Goal: Information Seeking & Learning: Learn about a topic

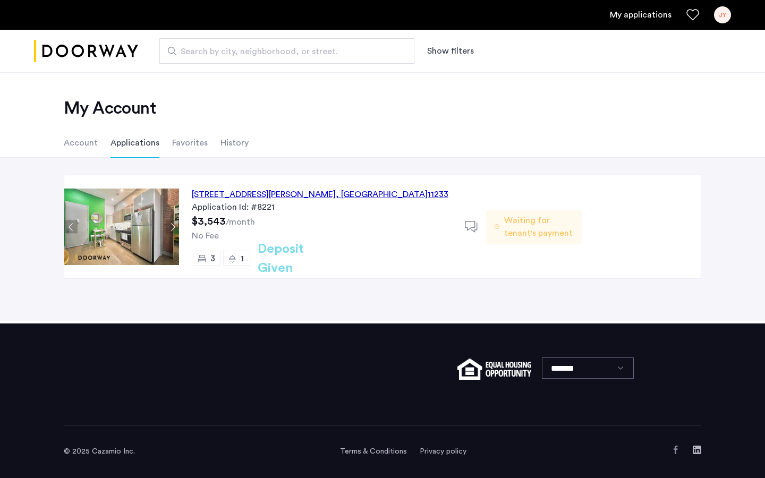
click at [255, 192] on div "[STREET_ADDRESS][PERSON_NAME]" at bounding box center [320, 194] width 256 height 13
click at [508, 229] on span "Waiting for tenant's payment" at bounding box center [538, 226] width 69 height 25
click at [251, 196] on div "140 Ralph Avenue, Unit 2B, Brooklyn , NY 11233" at bounding box center [320, 194] width 256 height 13
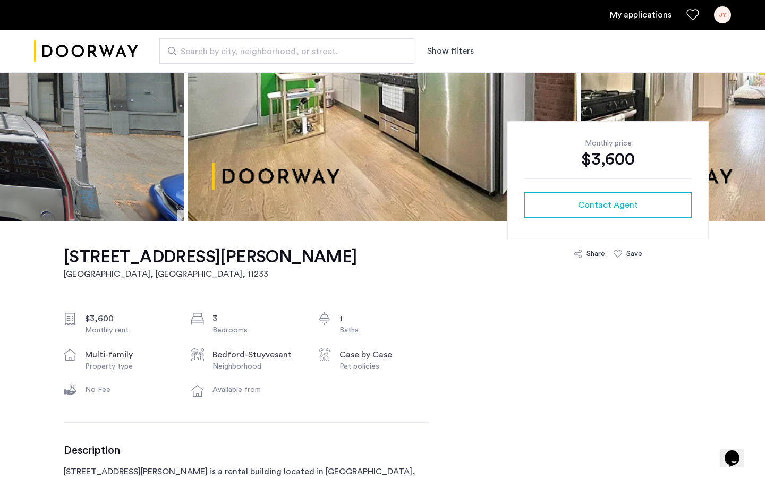
scroll to position [174, 0]
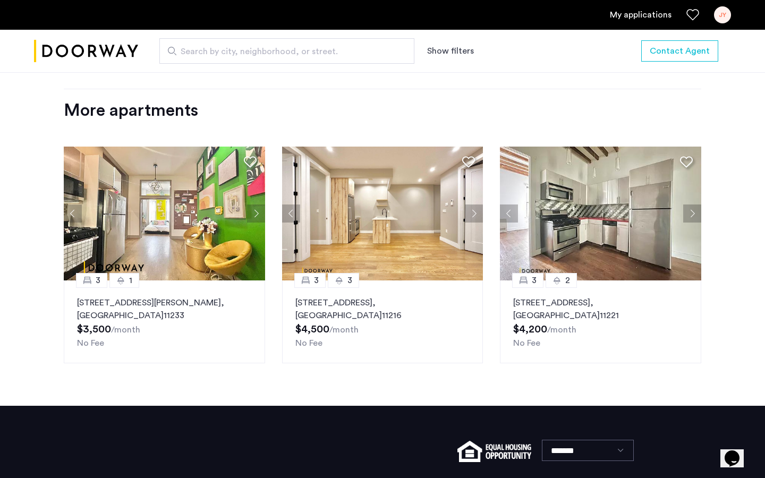
scroll to position [1324, 0]
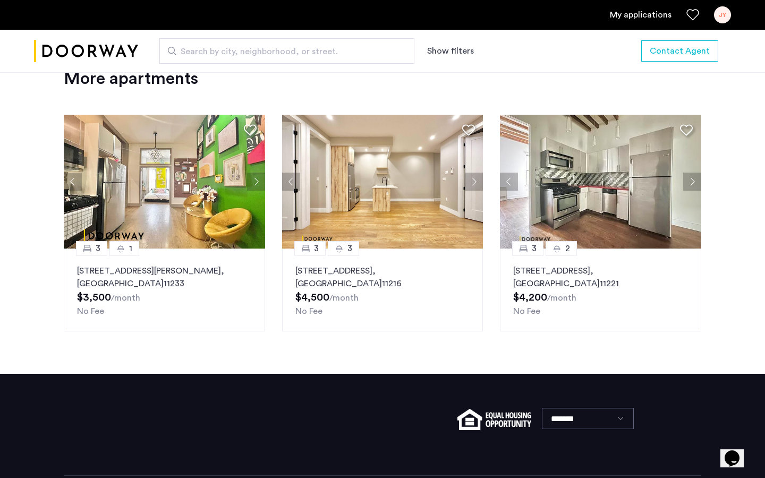
click at [256, 181] on button "Next apartment" at bounding box center [256, 182] width 18 height 18
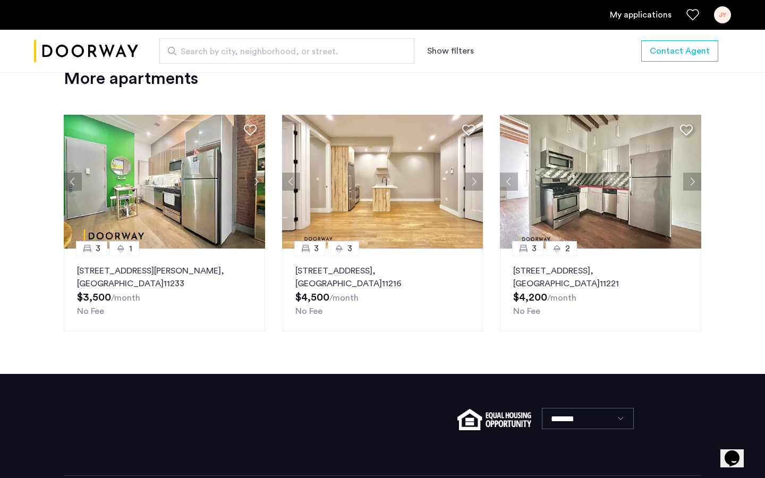
click at [256, 181] on button "Next apartment" at bounding box center [256, 182] width 18 height 18
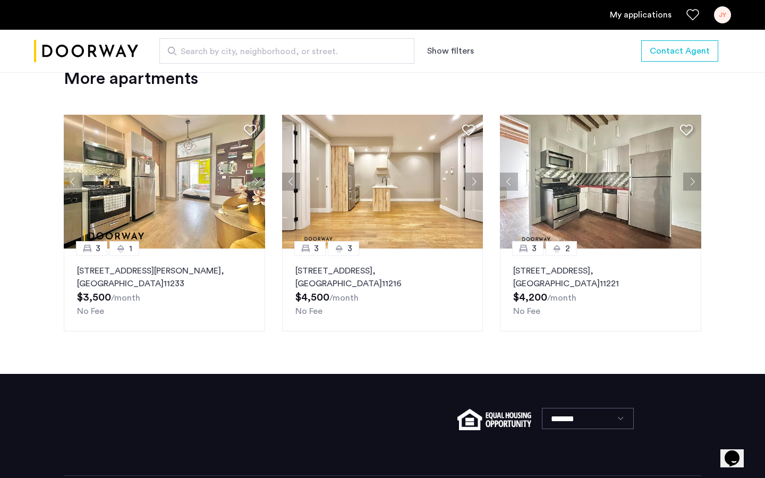
click at [256, 181] on button "Next apartment" at bounding box center [256, 182] width 18 height 18
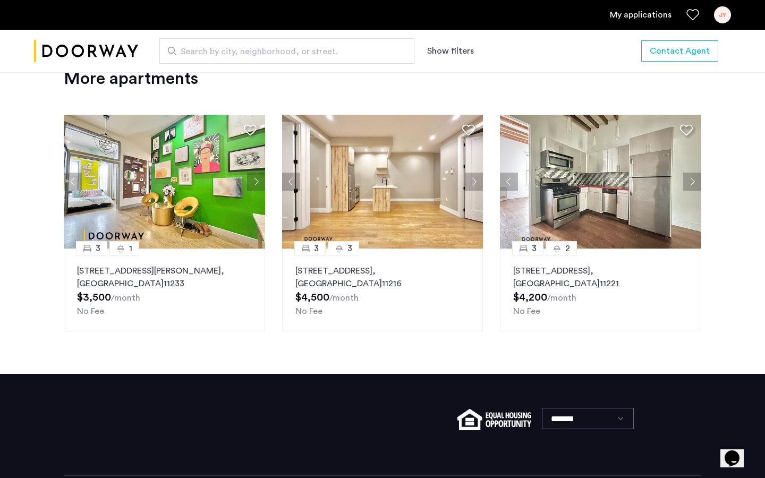
click at [256, 181] on button "Next apartment" at bounding box center [256, 182] width 18 height 18
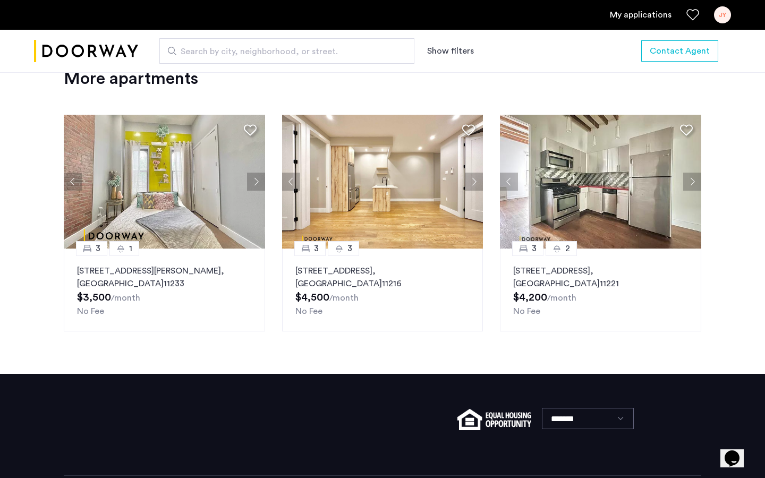
click at [157, 186] on img at bounding box center [164, 182] width 201 height 134
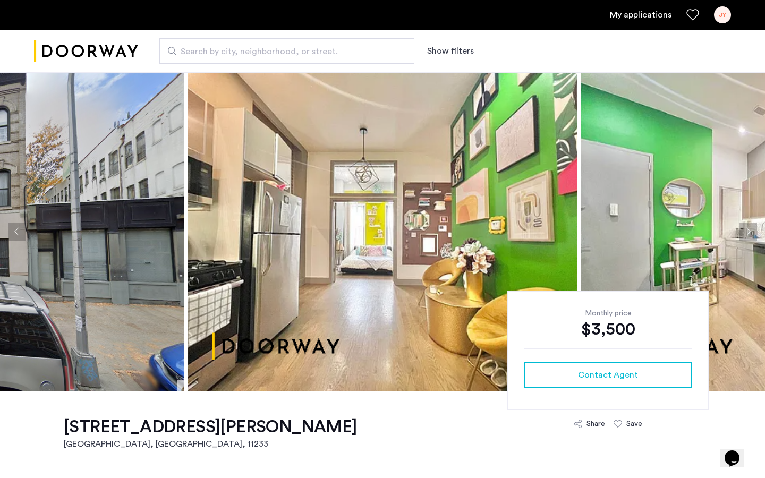
click at [741, 236] on button "Next apartment" at bounding box center [748, 231] width 18 height 18
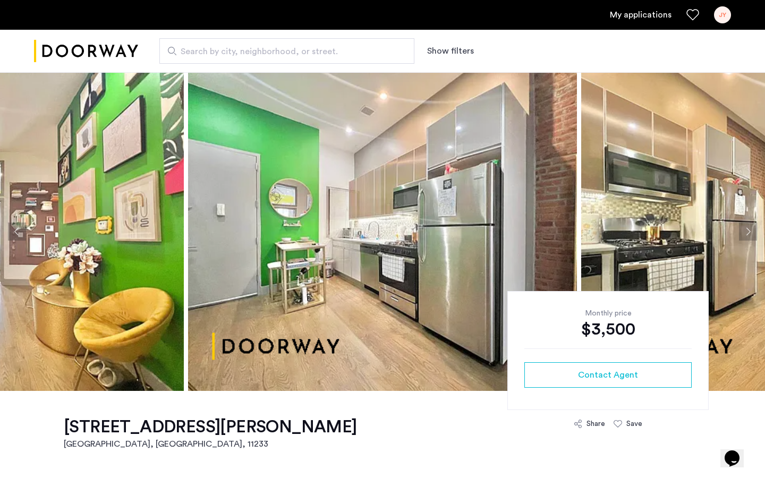
click at [741, 236] on button "Next apartment" at bounding box center [748, 231] width 18 height 18
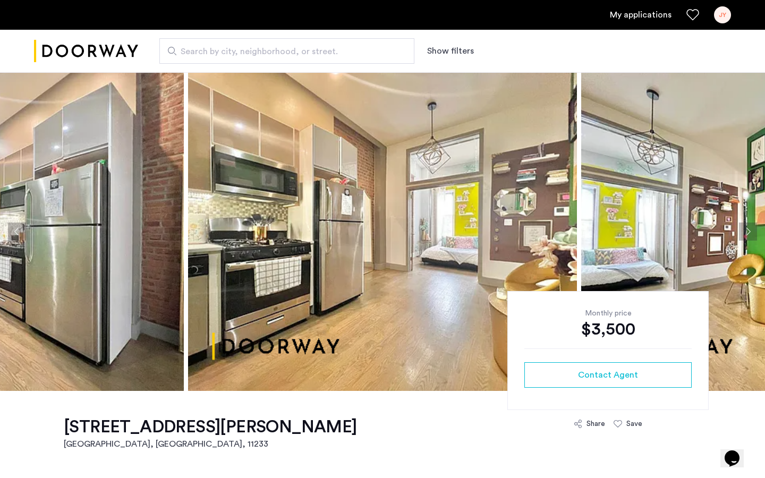
click at [746, 231] on button "Next apartment" at bounding box center [748, 231] width 18 height 18
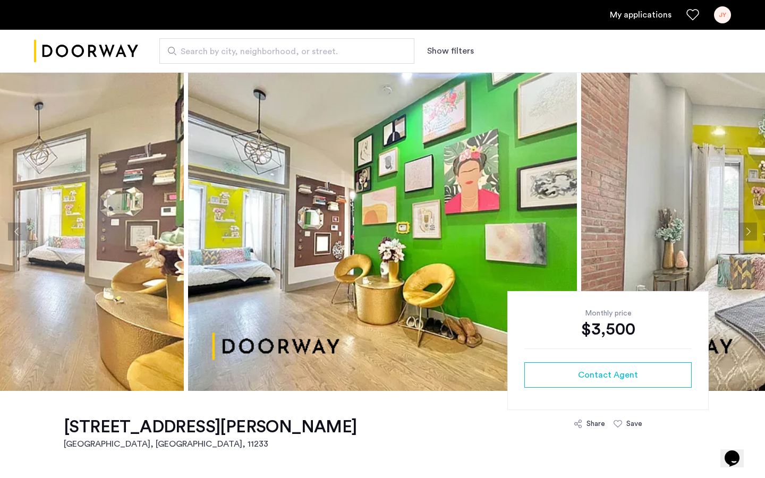
click at [746, 231] on button "Next apartment" at bounding box center [748, 231] width 18 height 18
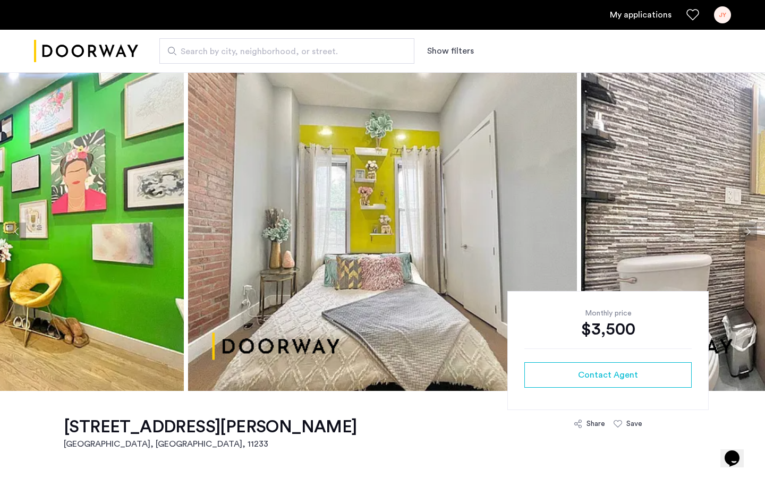
click at [746, 231] on button "Next apartment" at bounding box center [748, 231] width 18 height 18
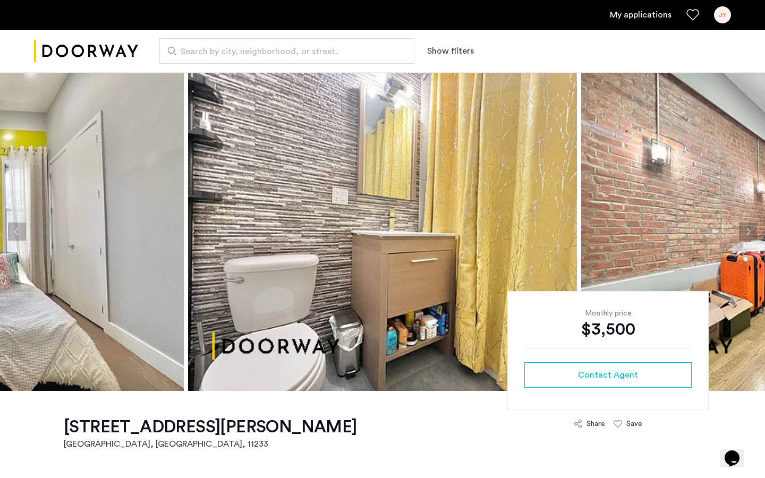
click at [746, 231] on button "Next apartment" at bounding box center [748, 231] width 18 height 18
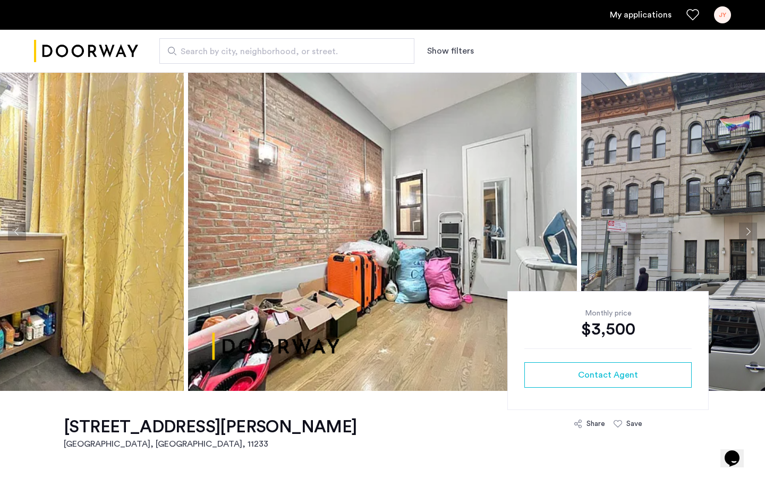
click at [746, 231] on button "Next apartment" at bounding box center [748, 231] width 18 height 18
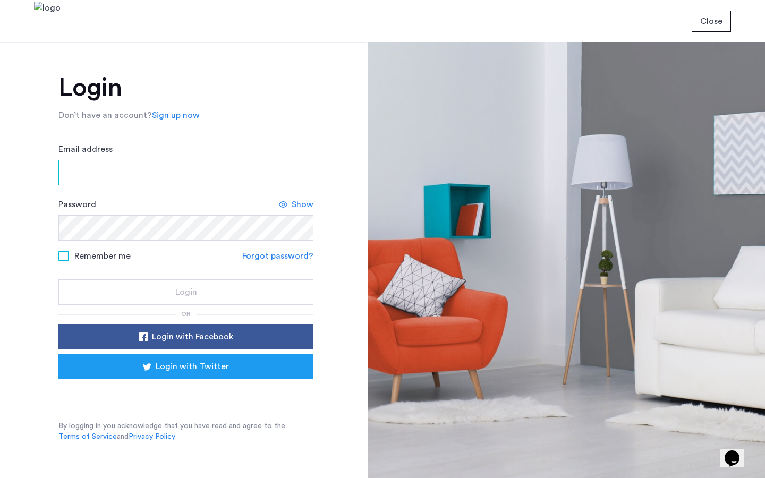
type input "**********"
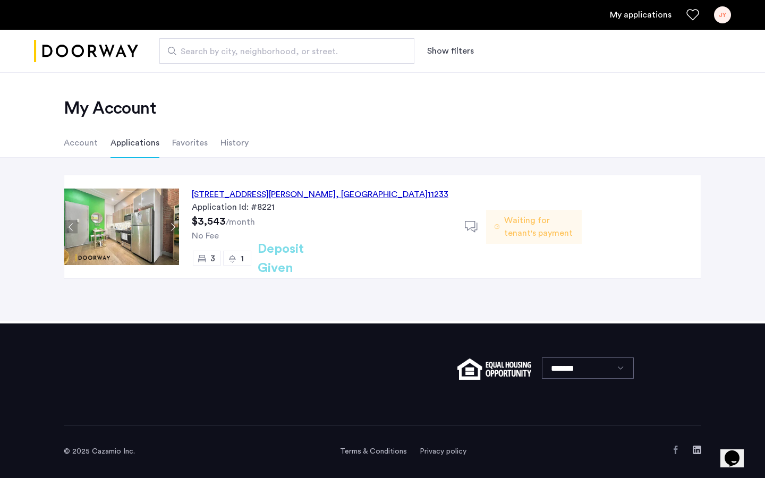
click at [303, 261] on h2 "Deposit Given" at bounding box center [300, 258] width 84 height 38
click at [292, 194] on div "140 Ralph Avenue, Unit 2B, Brooklyn , NY 11233" at bounding box center [320, 194] width 256 height 13
click at [211, 259] on span "3" at bounding box center [212, 258] width 5 height 8
click at [220, 140] on li "History" at bounding box center [234, 143] width 28 height 30
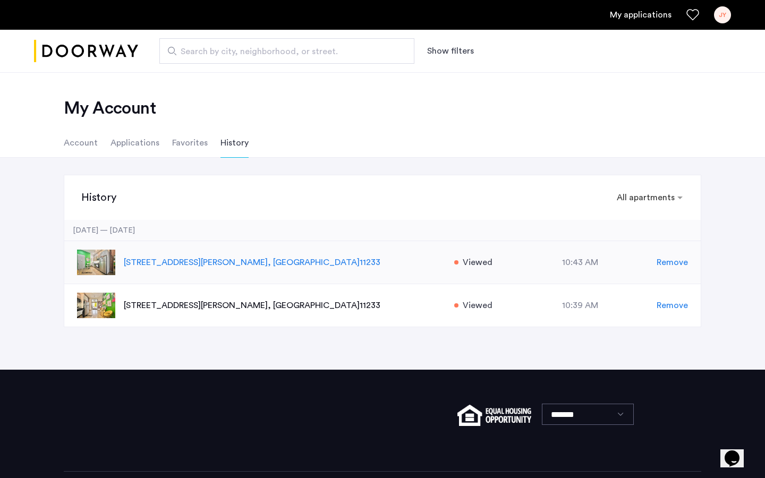
click at [671, 263] on span "Remove" at bounding box center [671, 262] width 31 height 13
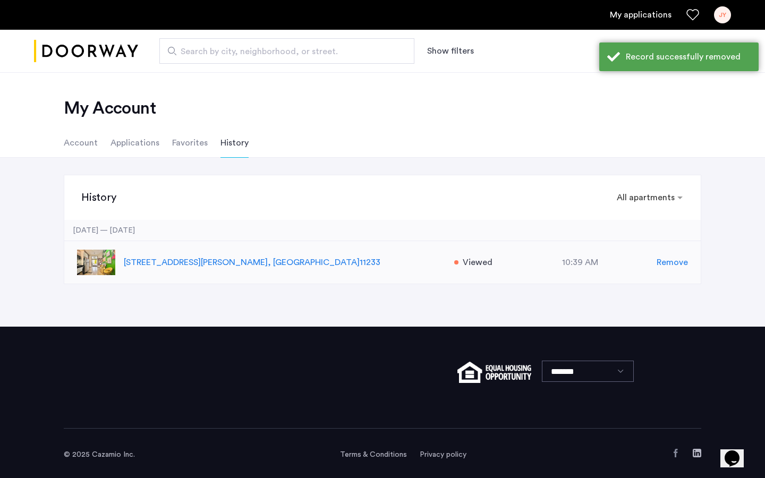
click at [671, 262] on span "Remove" at bounding box center [671, 262] width 31 height 13
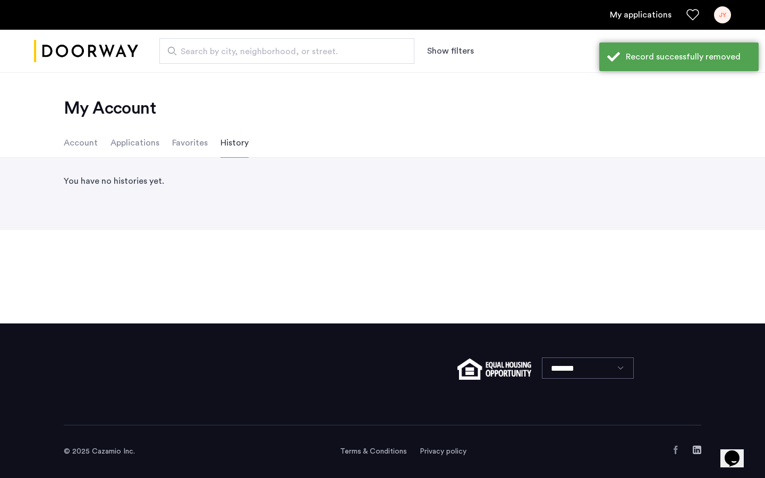
click at [172, 149] on li "Favorites" at bounding box center [190, 143] width 36 height 30
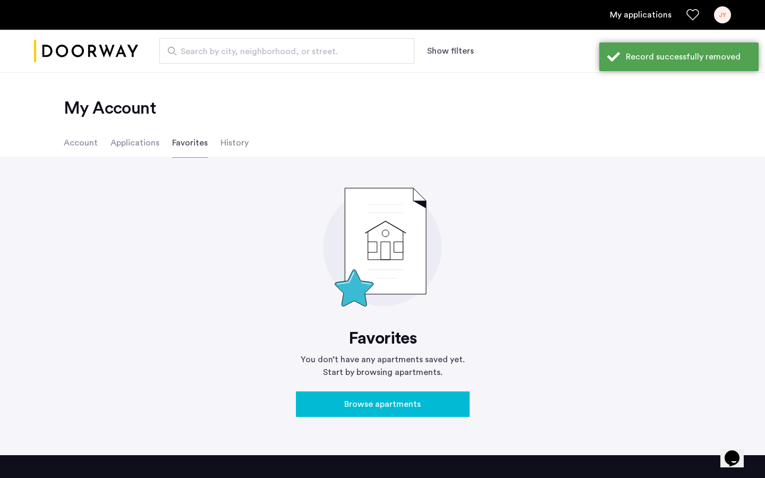
click at [144, 144] on li "Applications" at bounding box center [134, 143] width 49 height 30
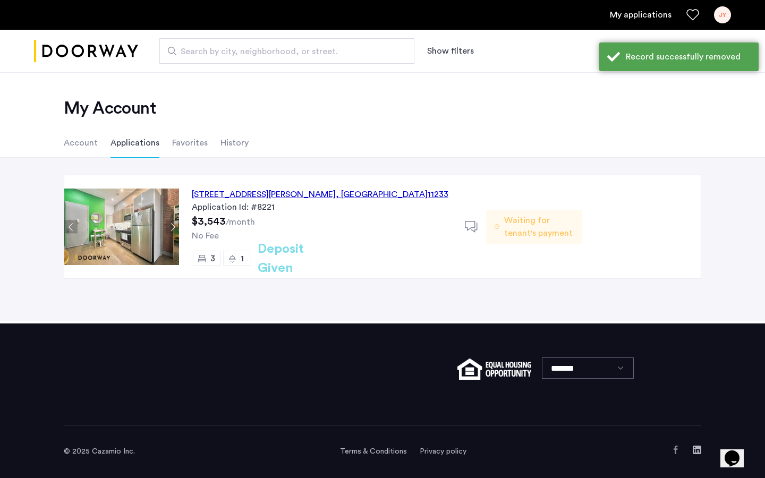
click at [76, 147] on li "Account" at bounding box center [81, 143] width 34 height 30
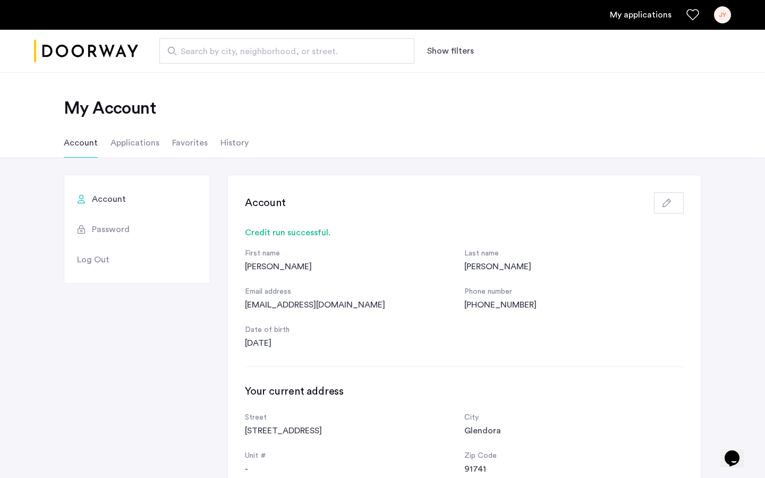
click at [673, 205] on div "button" at bounding box center [668, 203] width 13 height 8
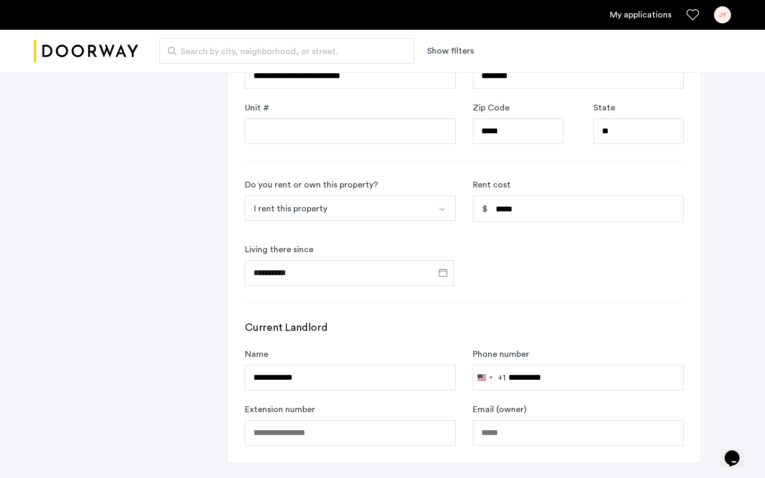
scroll to position [512, 0]
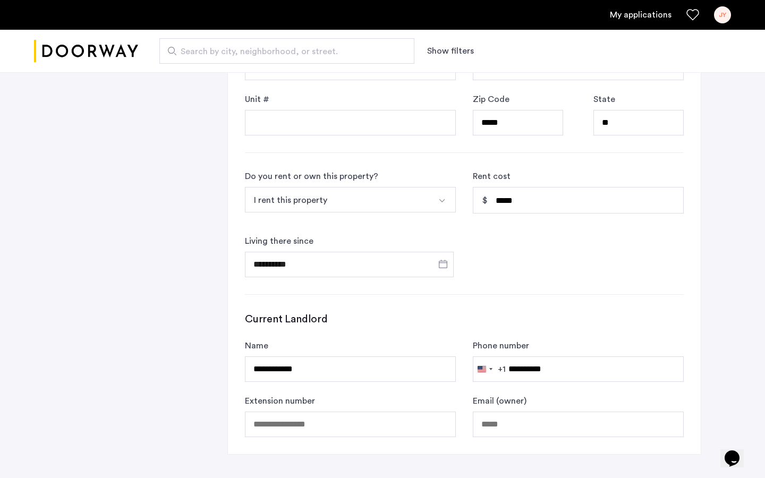
click at [359, 203] on button "I rent this property" at bounding box center [338, 199] width 186 height 25
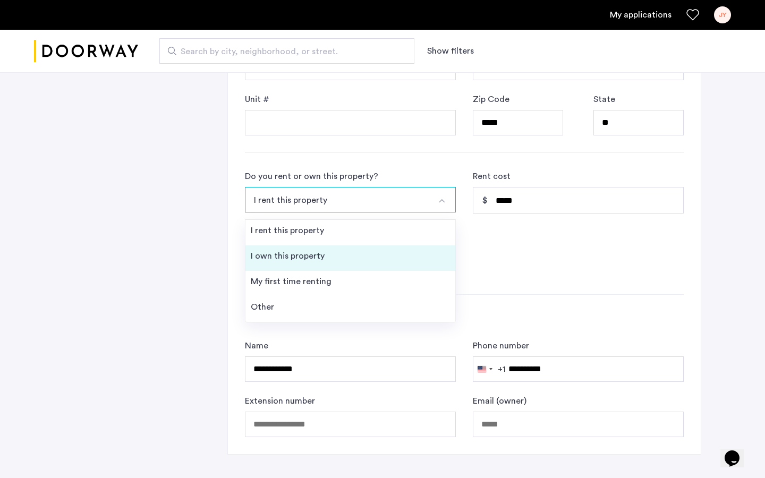
scroll to position [537, 0]
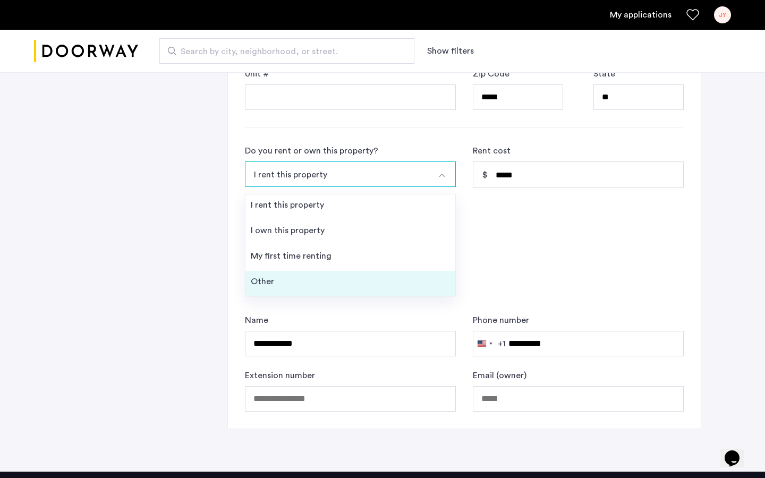
click at [281, 279] on li "Other" at bounding box center [350, 283] width 210 height 25
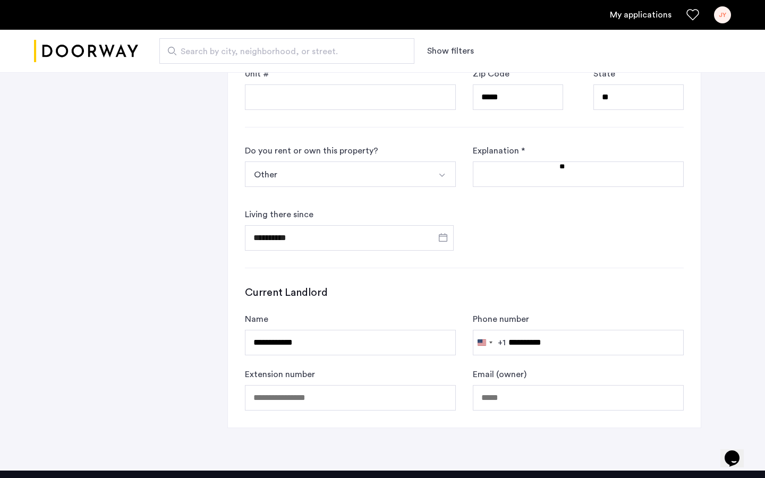
click at [508, 185] on textarea at bounding box center [578, 173] width 211 height 25
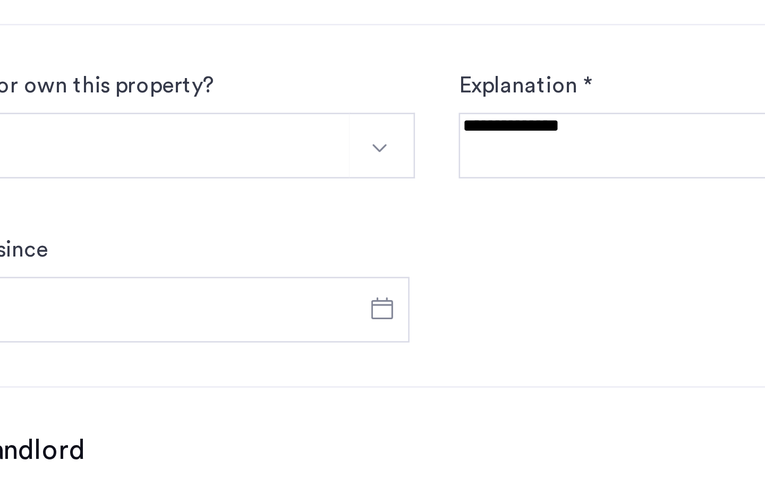
click at [473, 336] on textarea at bounding box center [578, 348] width 211 height 25
type textarea "**********"
click at [245, 319] on form "**********" at bounding box center [464, 372] width 439 height 106
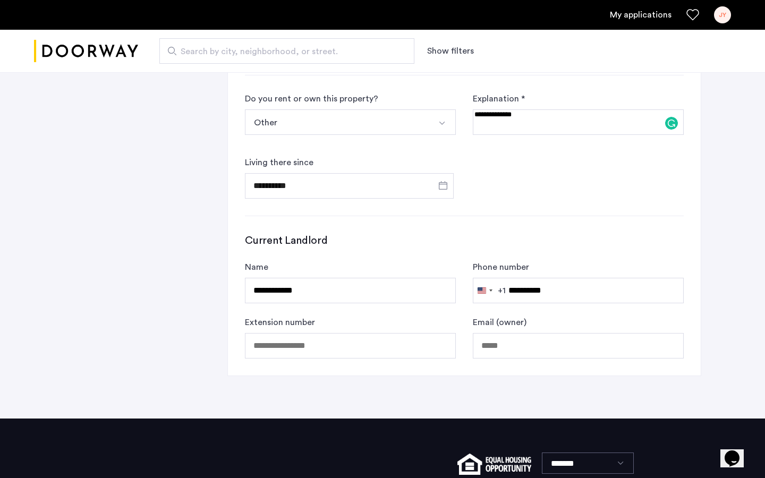
scroll to position [600, 0]
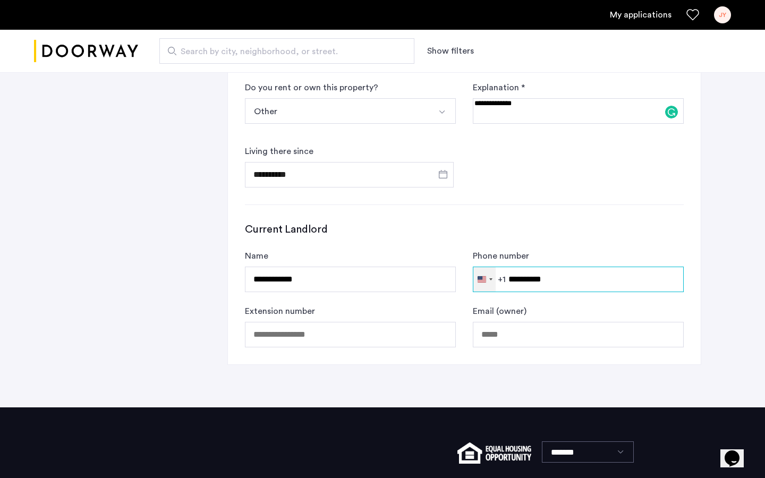
drag, startPoint x: 565, startPoint y: 280, endPoint x: 475, endPoint y: 280, distance: 89.7
click at [588, 187] on form "**********" at bounding box center [464, 134] width 439 height 106
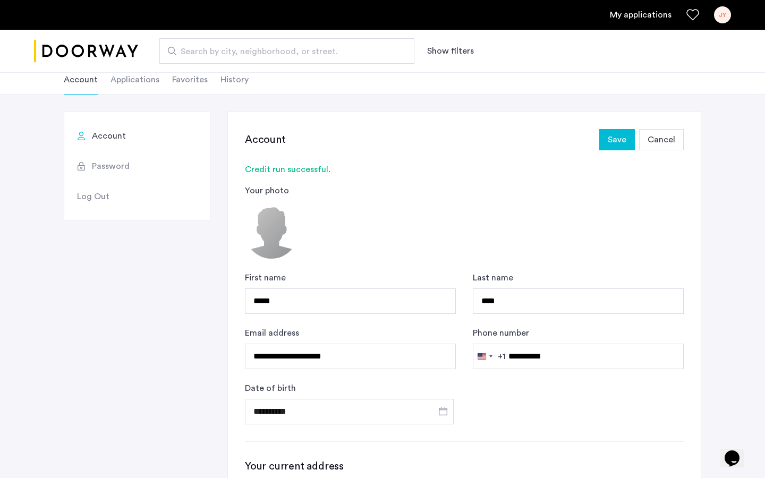
scroll to position [50, 0]
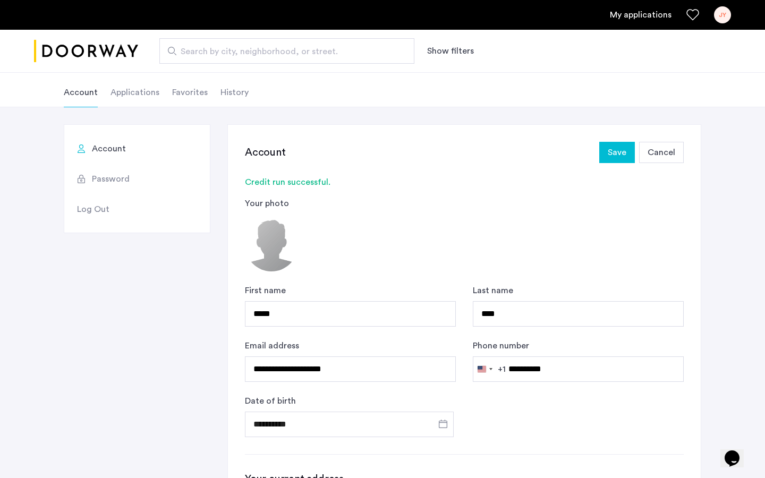
click at [619, 153] on span "Save" at bounding box center [616, 152] width 19 height 13
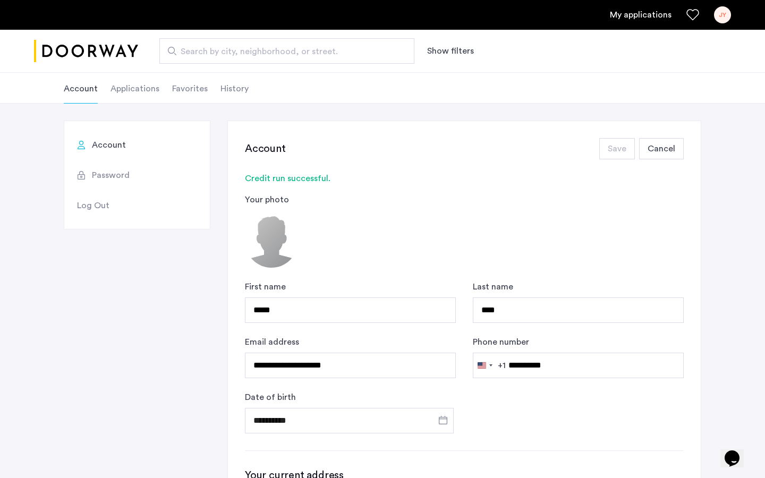
scroll to position [319, 0]
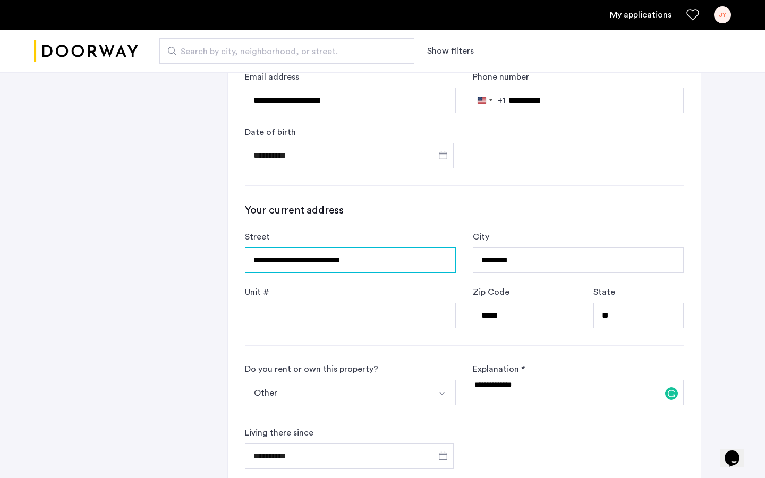
drag, startPoint x: 289, startPoint y: 261, endPoint x: 169, endPoint y: 260, distance: 120.0
click at [676, 190] on div "**********" at bounding box center [464, 251] width 473 height 790
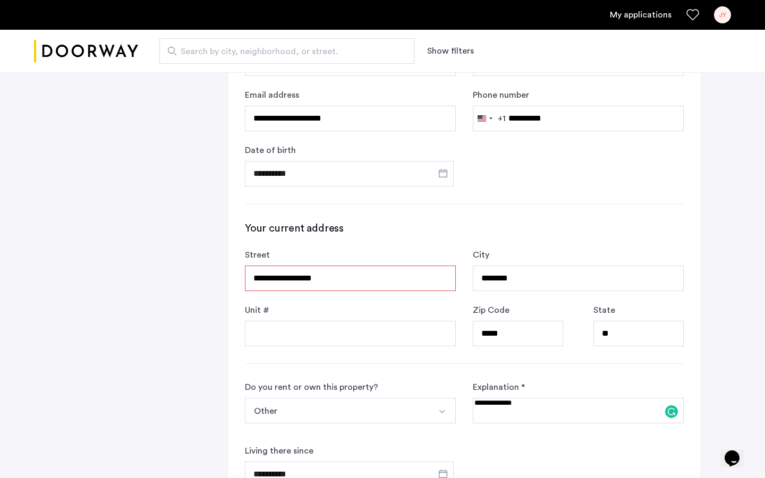
scroll to position [328, 0]
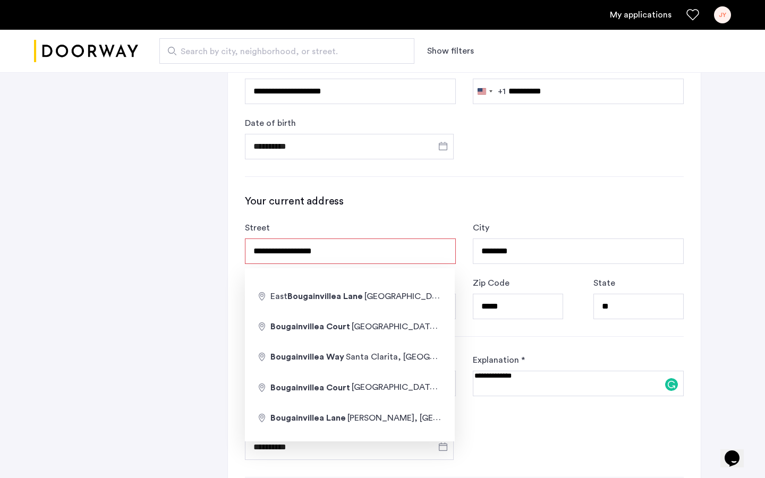
click at [342, 256] on input "**********" at bounding box center [350, 250] width 211 height 25
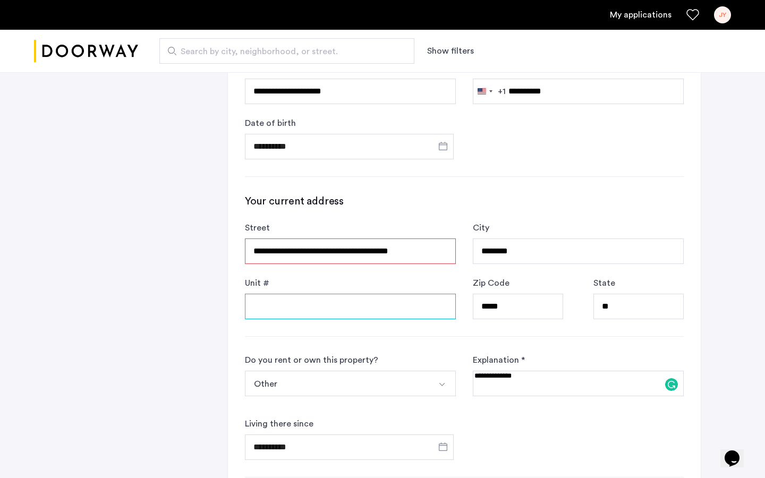
type input "**********"
click at [607, 197] on h3 "Your current address" at bounding box center [464, 201] width 439 height 15
click at [323, 308] on input "Unit #" at bounding box center [350, 306] width 211 height 25
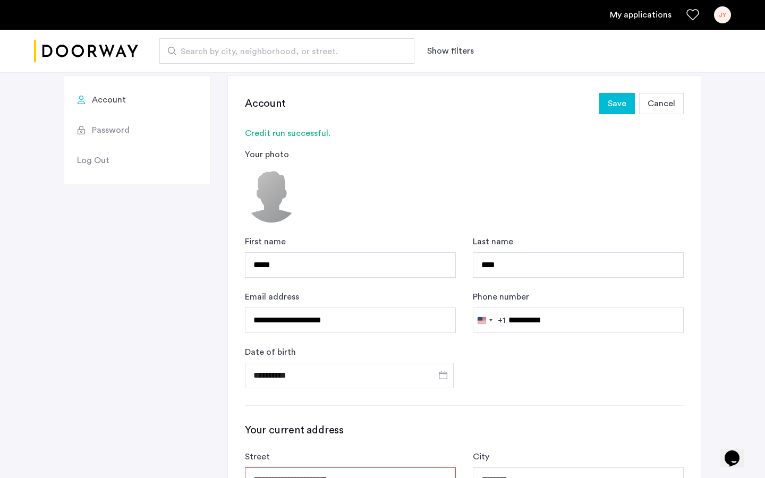
scroll to position [27, 0]
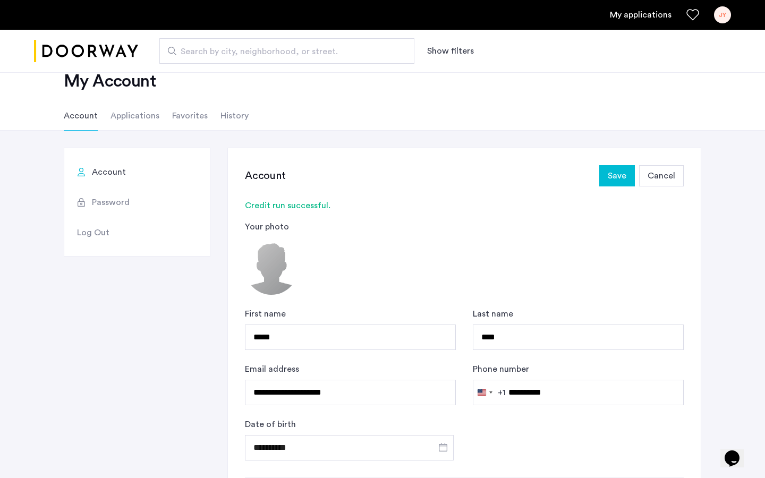
click at [620, 176] on span "Save" at bounding box center [616, 175] width 19 height 13
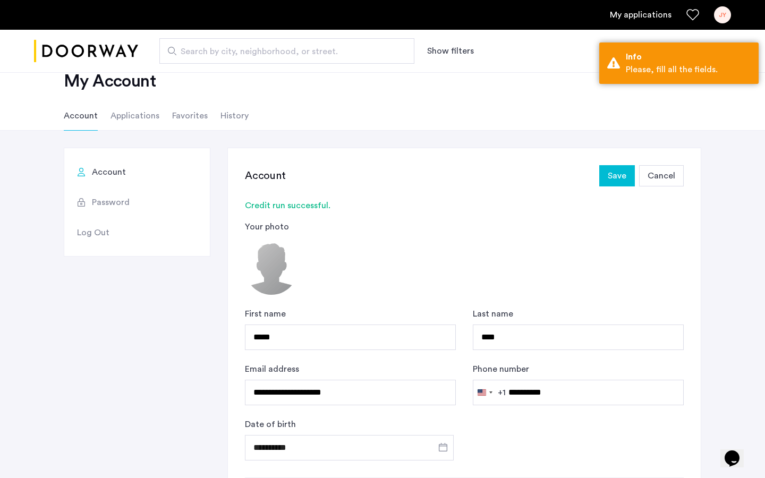
click at [673, 175] on span "Cancel" at bounding box center [661, 175] width 28 height 13
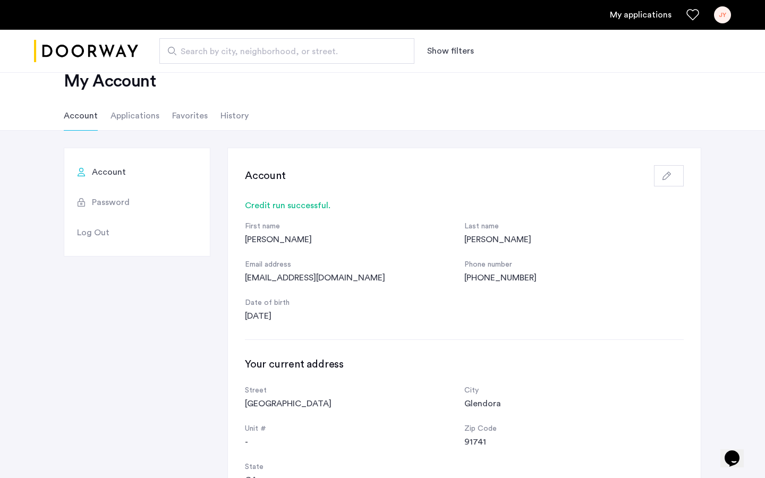
click at [139, 117] on li "Applications" at bounding box center [134, 116] width 49 height 30
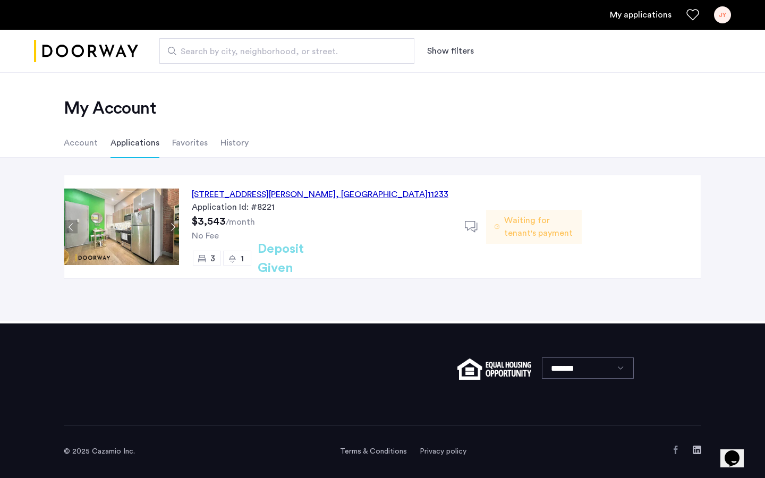
click at [279, 192] on div "[STREET_ADDRESS][PERSON_NAME]" at bounding box center [320, 194] width 256 height 13
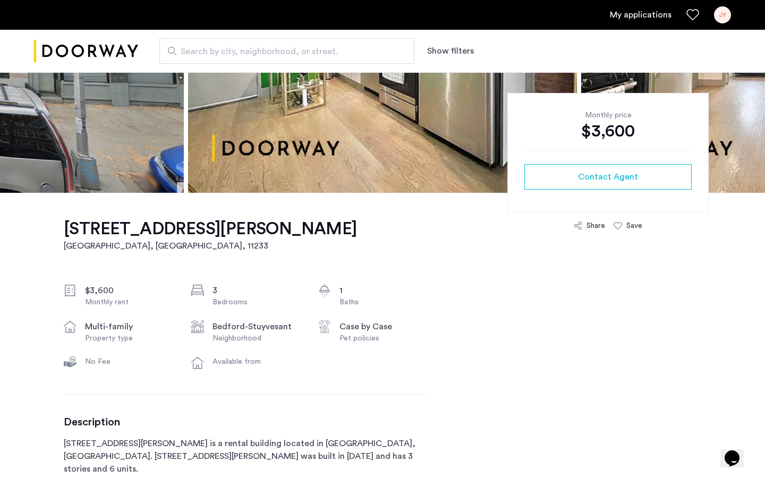
scroll to position [305, 0]
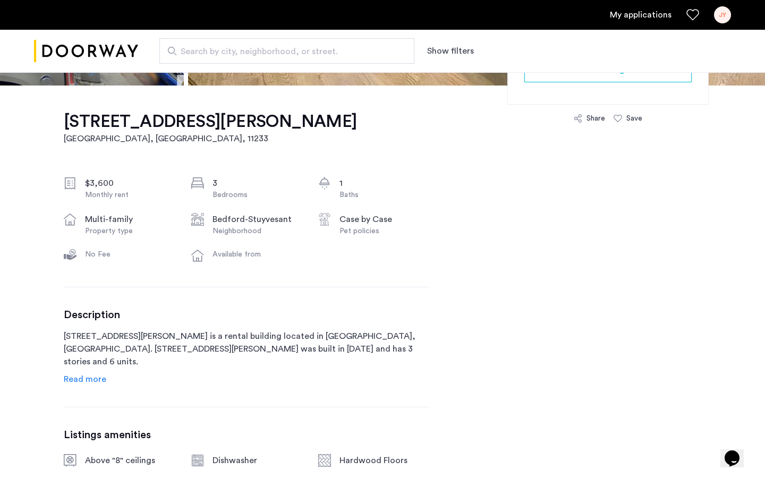
click at [736, 450] on icon "$i18n('chat', 'chat_widget')" at bounding box center [731, 458] width 15 height 16
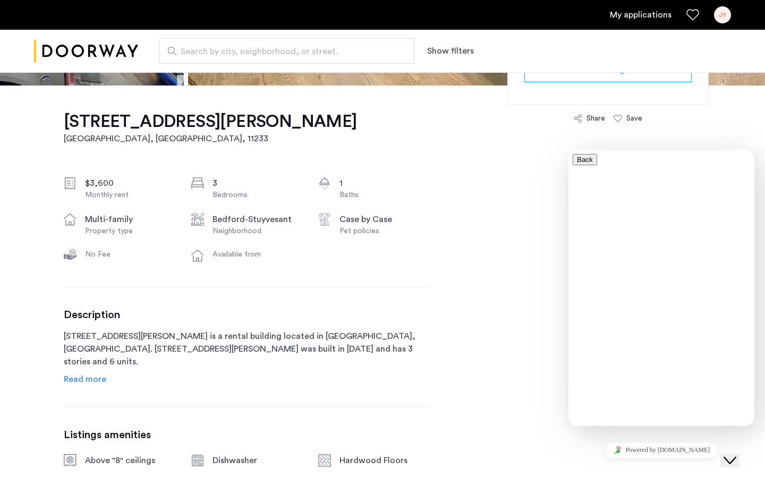
click at [583, 165] on button "Back" at bounding box center [584, 159] width 24 height 11
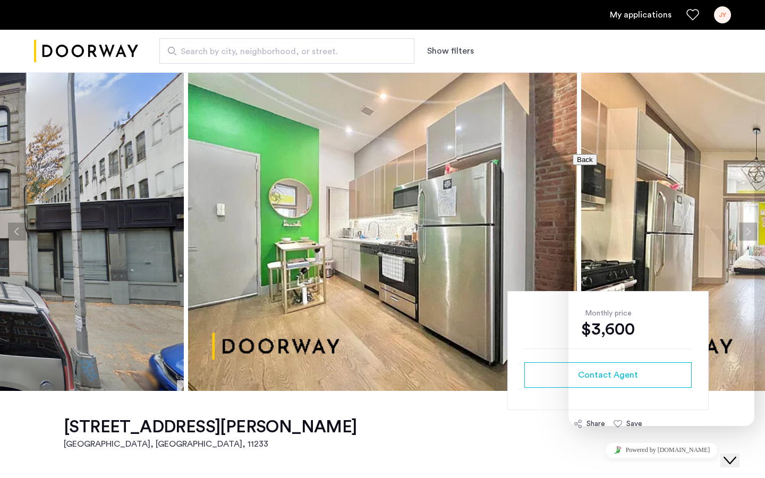
scroll to position [0, 0]
click at [671, 61] on div "Search by city, neighborhood, or street. Show filters" at bounding box center [434, 50] width 593 height 25
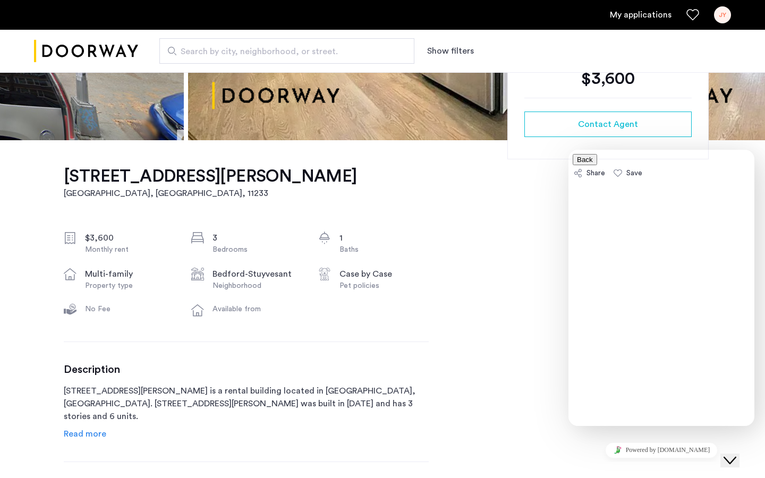
scroll to position [258, 0]
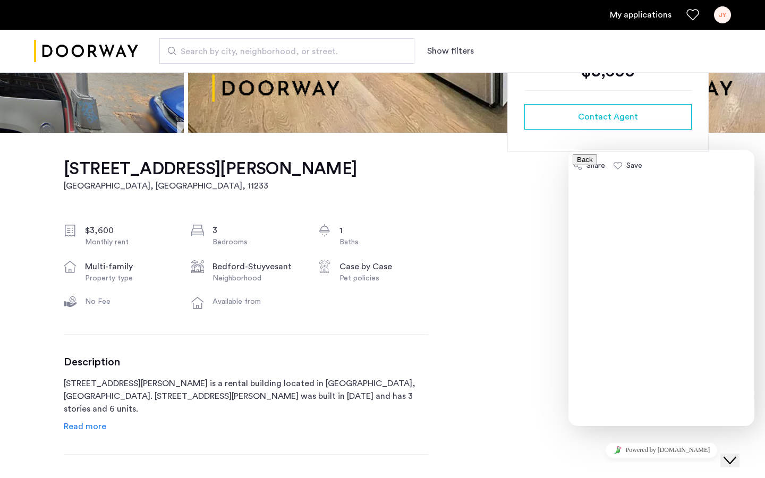
click at [736, 454] on icon "Close Chat This icon closes the chat window." at bounding box center [729, 460] width 13 height 13
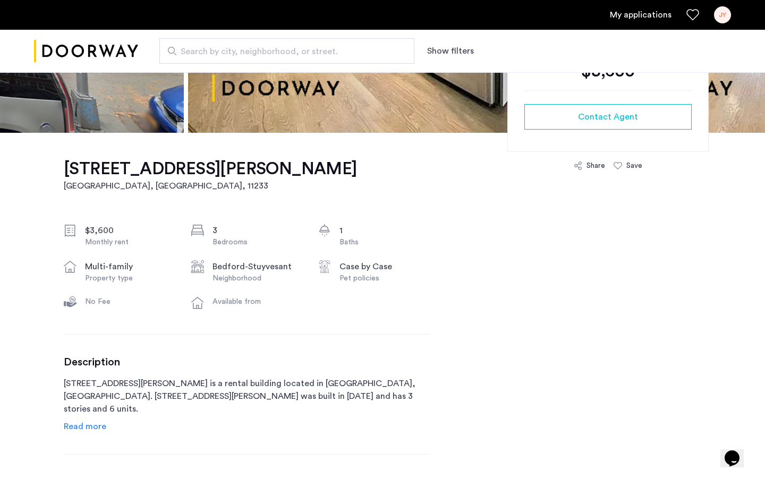
scroll to position [130, 0]
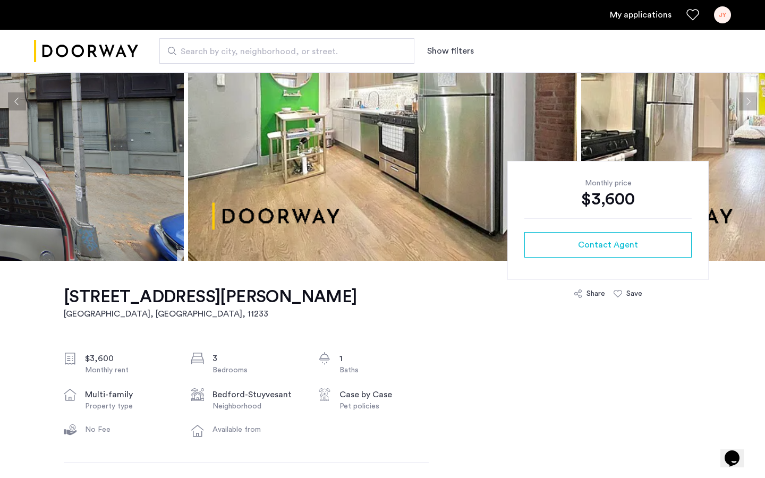
click at [608, 188] on div "$3,600" at bounding box center [607, 198] width 167 height 21
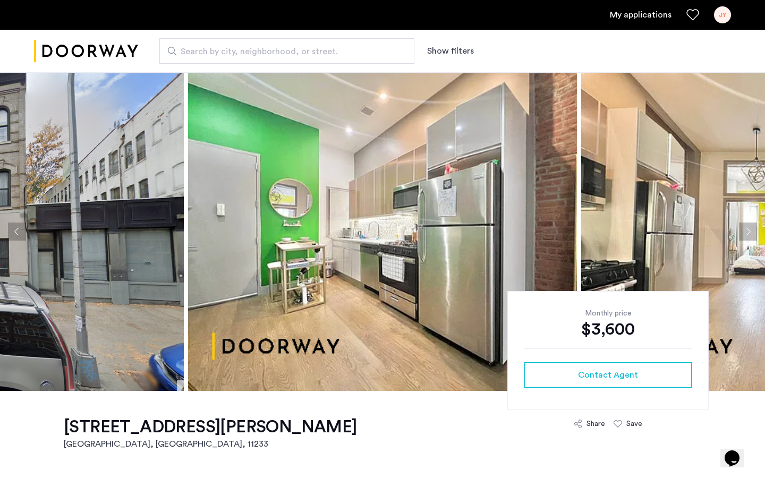
scroll to position [0, 0]
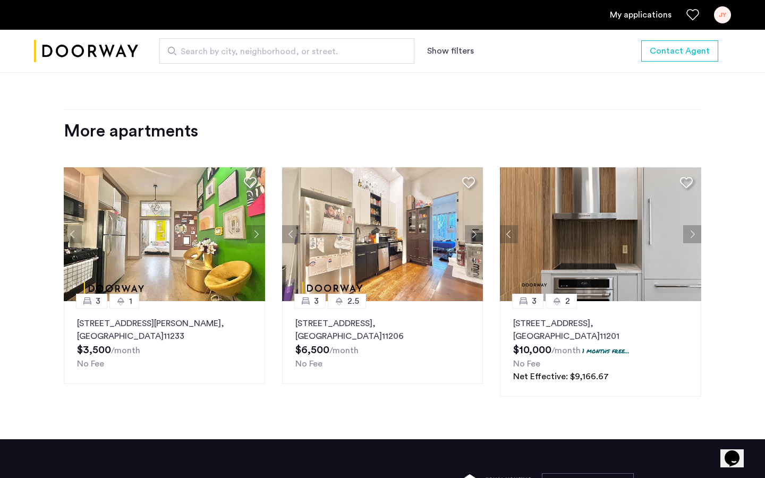
scroll to position [1271, 0]
click at [693, 233] on button "Next apartment" at bounding box center [692, 234] width 18 height 18
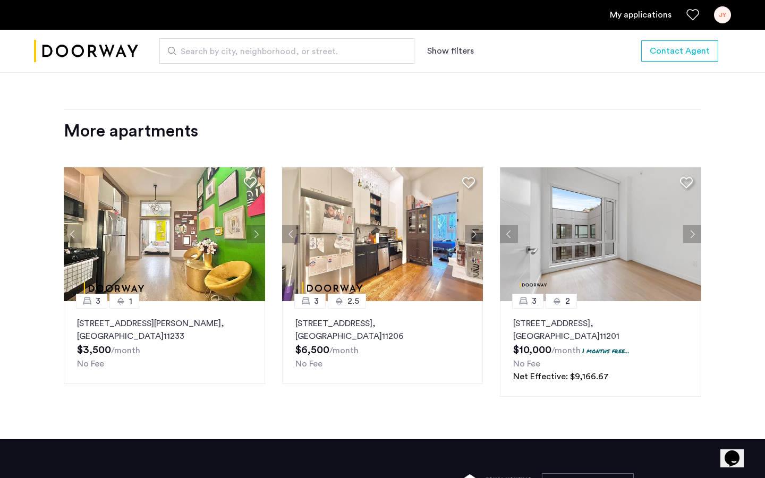
click at [693, 233] on button "Next apartment" at bounding box center [692, 234] width 18 height 18
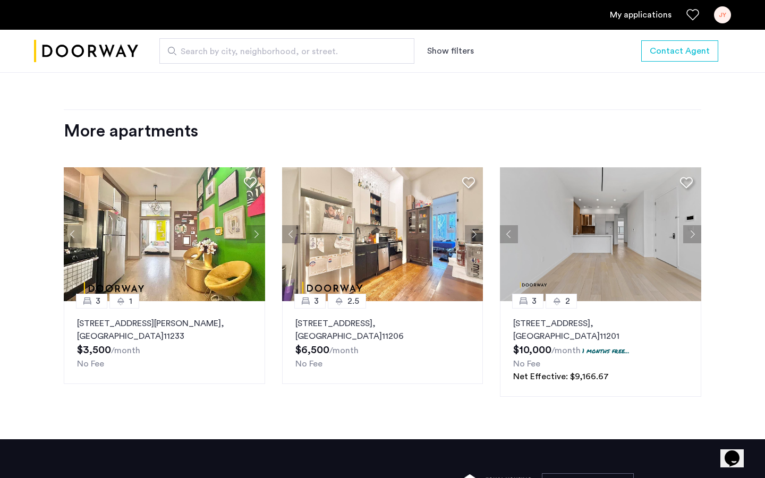
click at [693, 233] on button "Next apartment" at bounding box center [692, 234] width 18 height 18
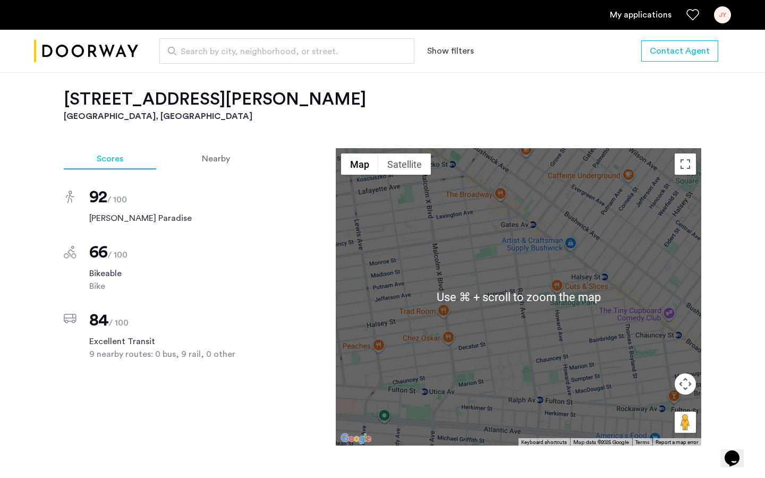
scroll to position [874, 0]
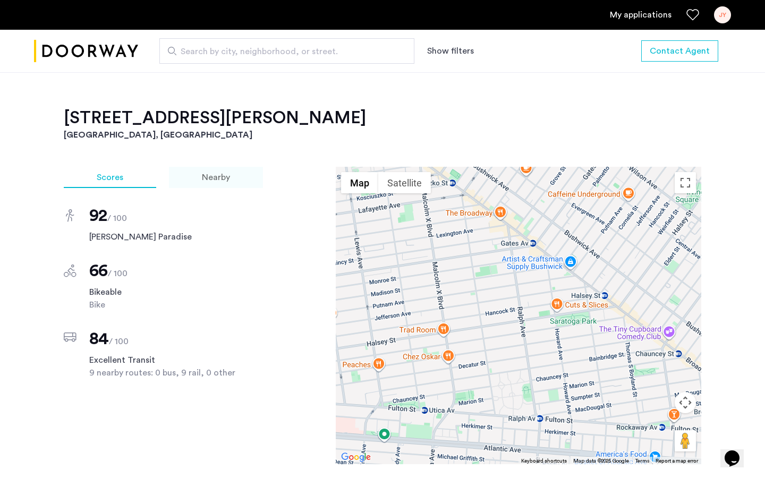
click at [208, 178] on span "Nearby" at bounding box center [216, 177] width 28 height 8
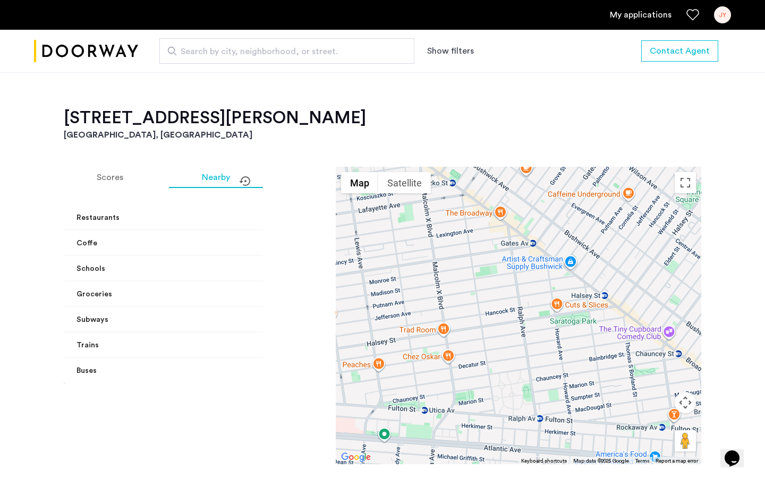
click at [274, 214] on span at bounding box center [276, 217] width 4 height 11
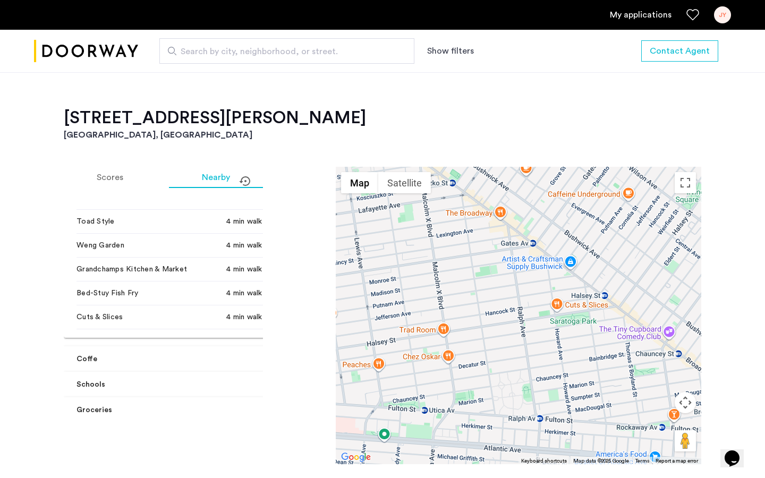
scroll to position [185, 0]
click at [251, 330] on mat-expansion-panel-header "Coffe" at bounding box center [178, 333] width 228 height 25
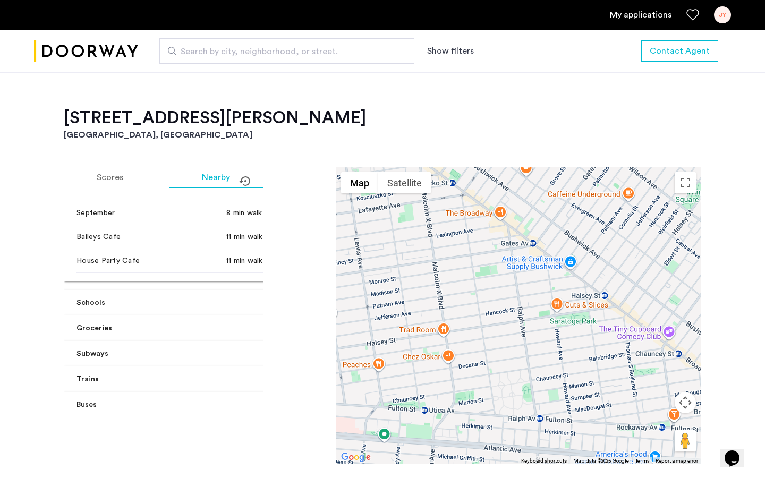
scroll to position [516, 0]
click at [248, 328] on mat-expansion-panel-header "Groceries" at bounding box center [178, 327] width 228 height 25
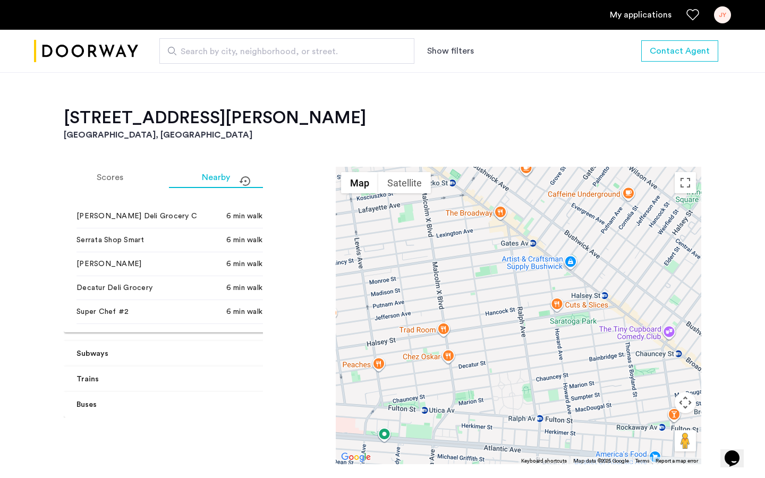
click at [241, 356] on span "Subways" at bounding box center [175, 353] width 198 height 11
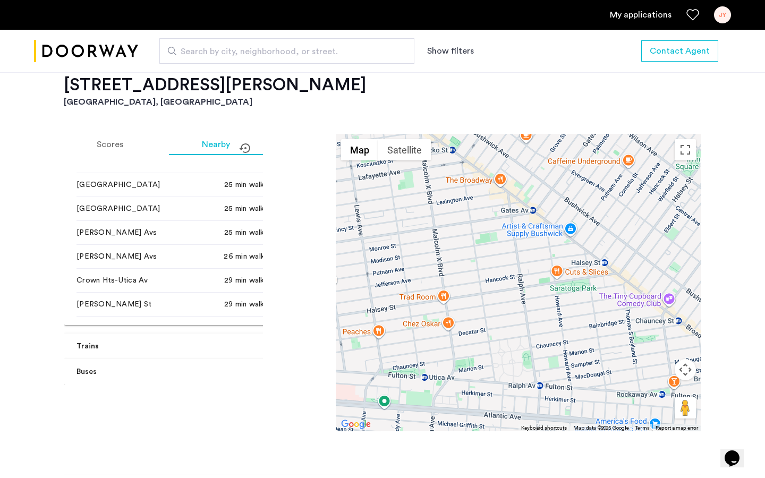
scroll to position [909, 0]
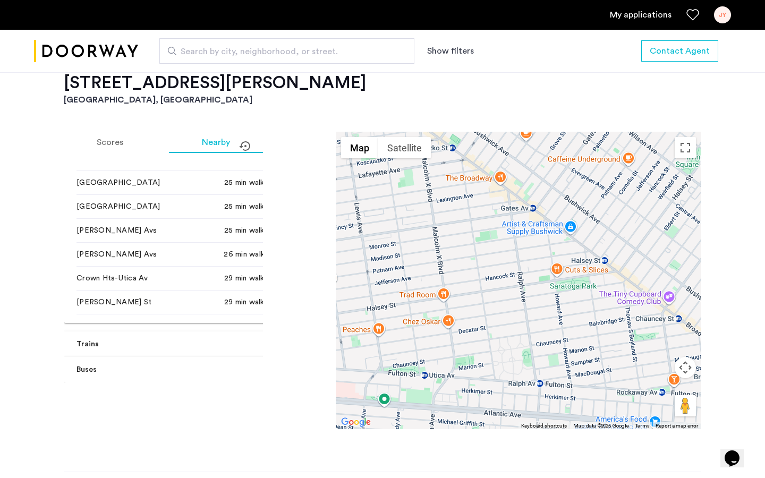
click at [259, 345] on mat-expansion-panel-header "Trains" at bounding box center [178, 343] width 228 height 25
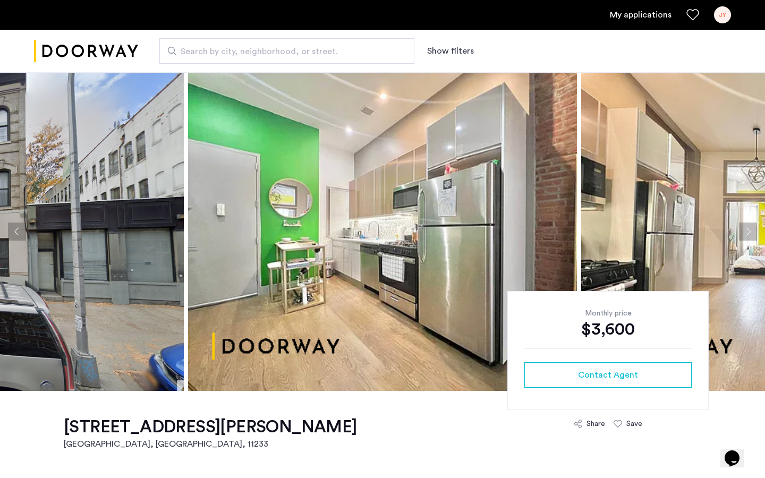
scroll to position [0, 0]
click at [16, 233] on button "Previous apartment" at bounding box center [17, 231] width 18 height 18
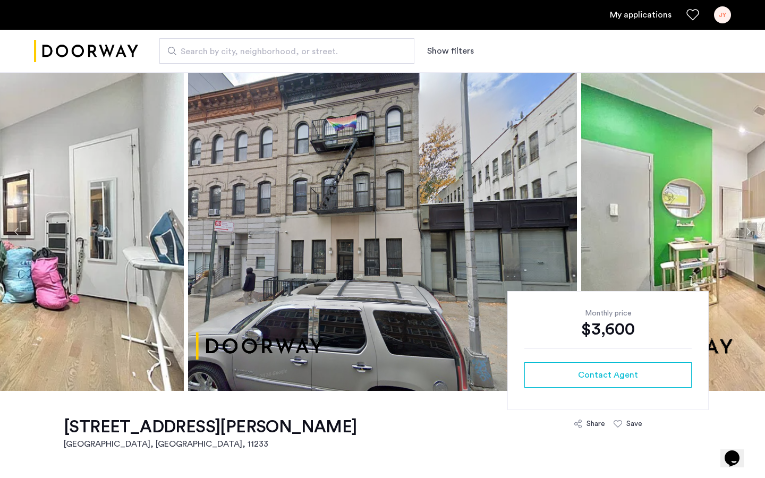
click at [16, 233] on button "Previous apartment" at bounding box center [17, 231] width 18 height 18
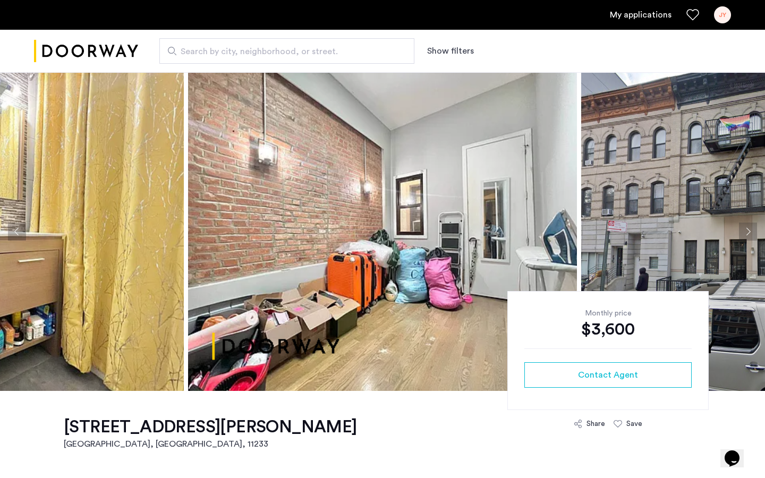
click at [16, 233] on button "Previous apartment" at bounding box center [17, 231] width 18 height 18
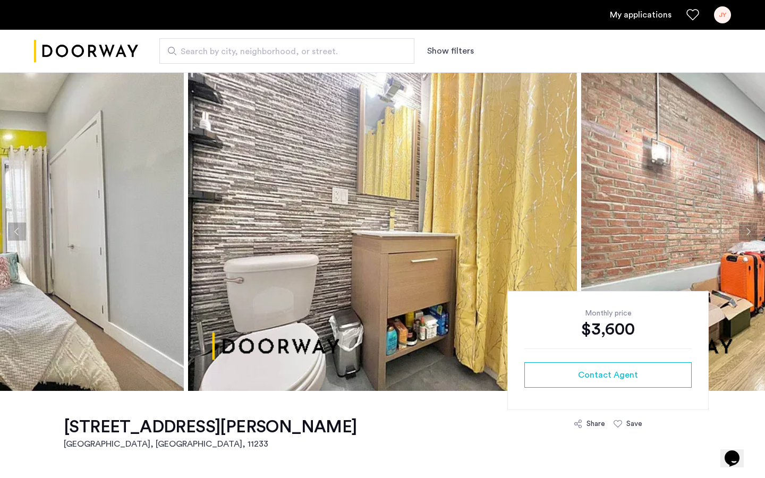
click at [16, 233] on button "Previous apartment" at bounding box center [17, 231] width 18 height 18
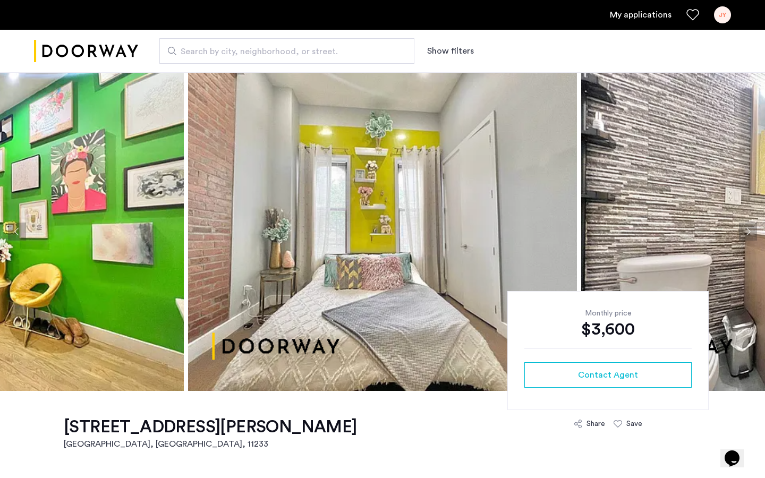
click at [16, 233] on button "Previous apartment" at bounding box center [17, 231] width 18 height 18
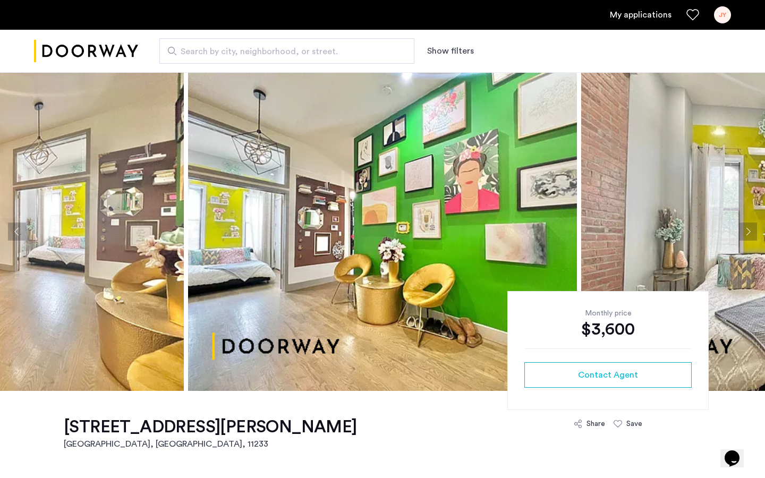
click at [16, 233] on button "Previous apartment" at bounding box center [17, 231] width 18 height 18
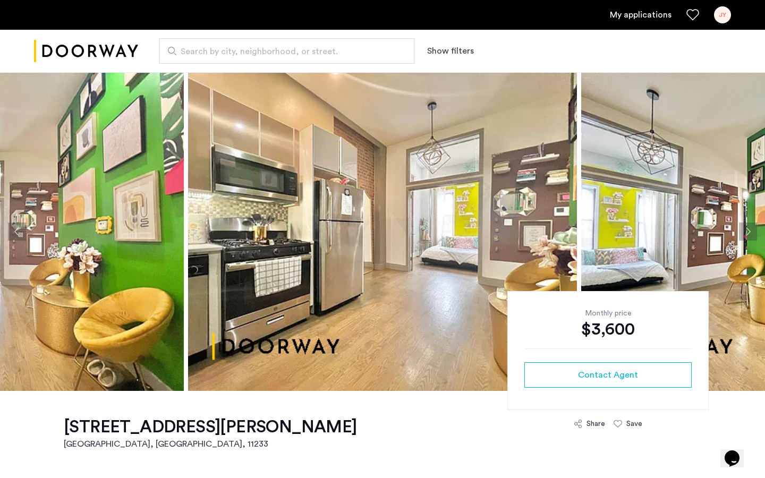
click at [21, 227] on button "Previous apartment" at bounding box center [17, 231] width 18 height 18
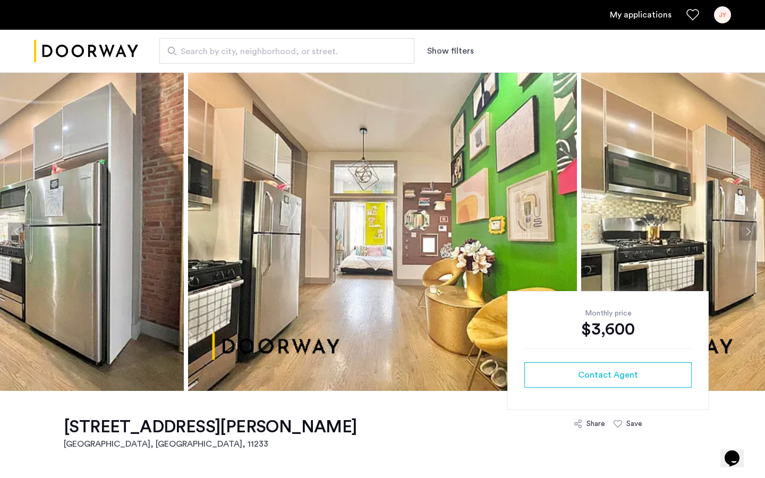
click at [21, 227] on button "Previous apartment" at bounding box center [17, 231] width 18 height 18
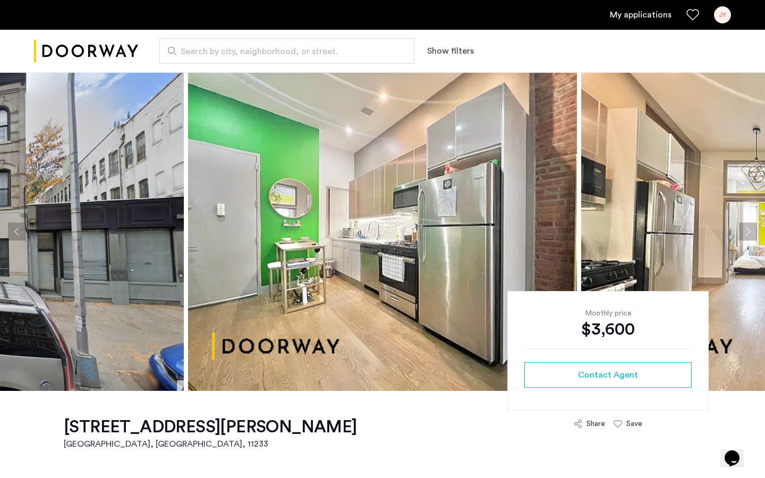
click at [21, 227] on button "Previous apartment" at bounding box center [17, 231] width 18 height 18
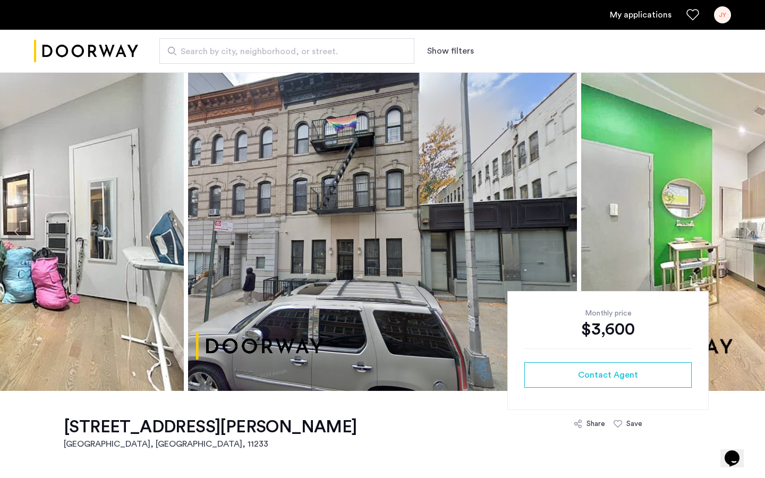
click at [21, 227] on button "Previous apartment" at bounding box center [17, 231] width 18 height 18
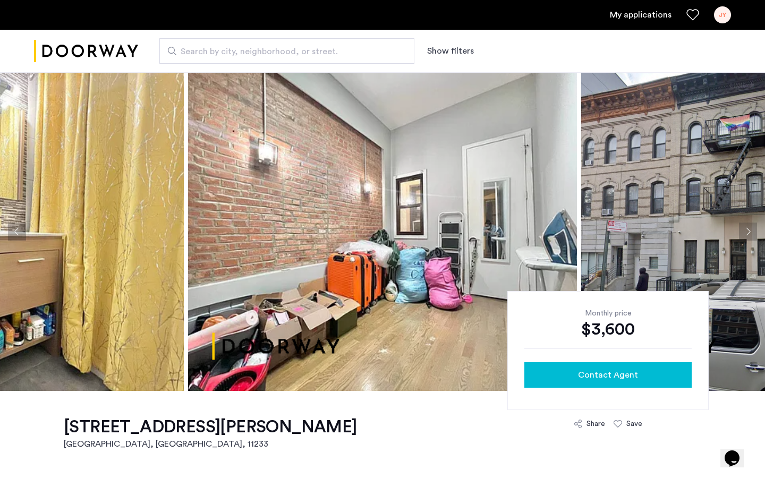
click at [613, 375] on span "Contact Agent" at bounding box center [608, 374] width 60 height 13
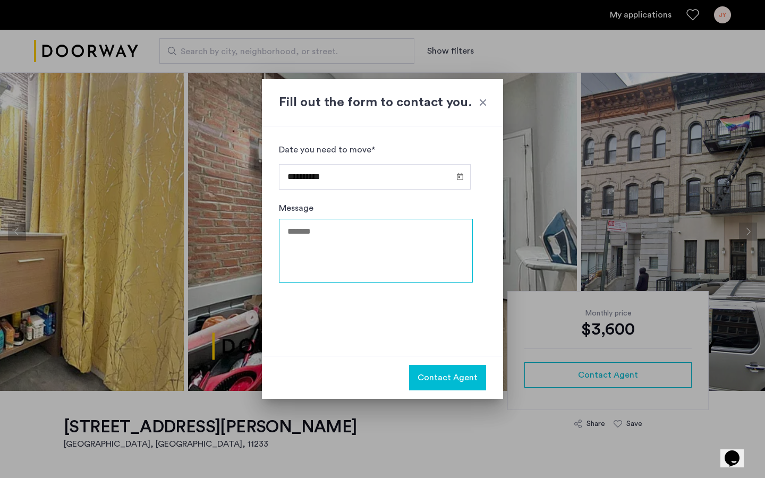
click at [361, 226] on textarea "Message" at bounding box center [376, 251] width 194 height 64
click at [354, 247] on textarea "Message" at bounding box center [376, 251] width 194 height 64
paste textarea "**********"
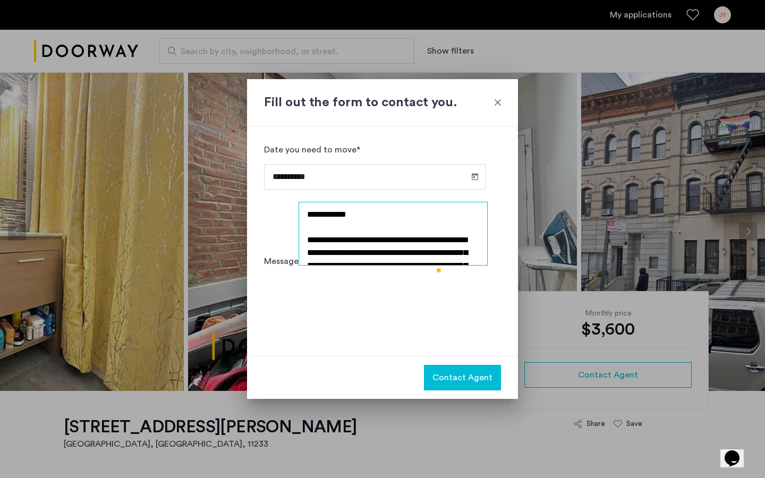
drag, startPoint x: 304, startPoint y: 229, endPoint x: 353, endPoint y: 233, distance: 49.0
click at [353, 233] on textarea "**********" at bounding box center [393, 234] width 190 height 64
click at [377, 255] on textarea "**********" at bounding box center [393, 234] width 190 height 64
click at [405, 258] on textarea "**********" at bounding box center [393, 234] width 190 height 64
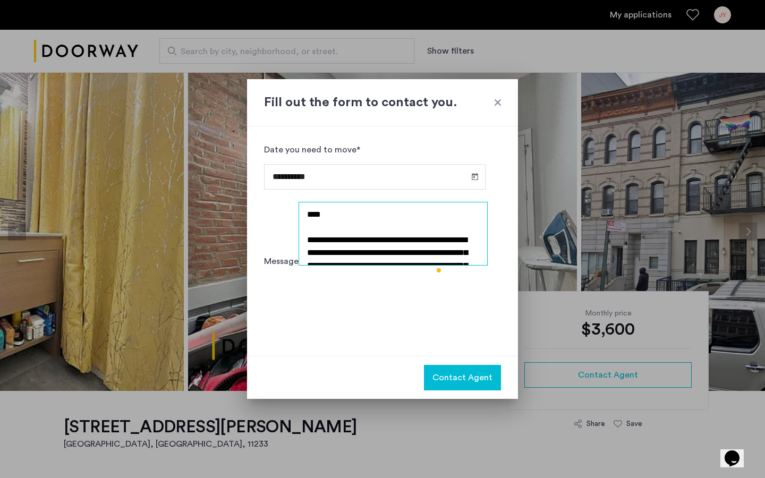
click at [392, 254] on textarea "**********" at bounding box center [393, 234] width 190 height 64
click at [385, 258] on textarea "**********" at bounding box center [393, 234] width 190 height 64
click at [380, 261] on textarea "**********" at bounding box center [393, 234] width 190 height 64
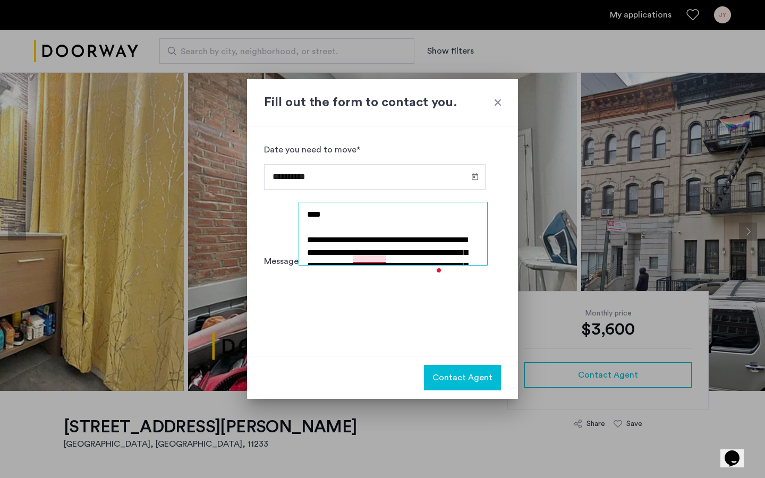
click at [368, 248] on textarea "**********" at bounding box center [393, 234] width 190 height 64
click at [394, 259] on textarea "**********" at bounding box center [393, 234] width 190 height 64
click at [380, 263] on textarea "**********" at bounding box center [393, 234] width 190 height 64
click at [414, 262] on textarea "**********" at bounding box center [393, 234] width 190 height 64
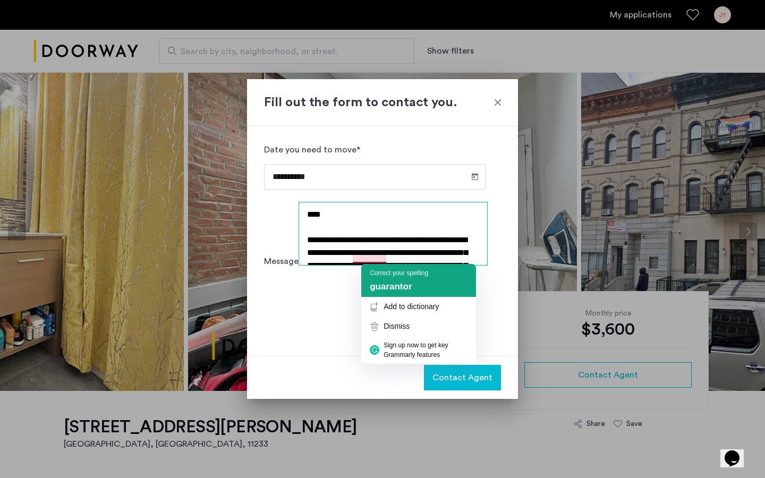
click at [382, 286] on span "guarantor" at bounding box center [391, 286] width 42 height 10
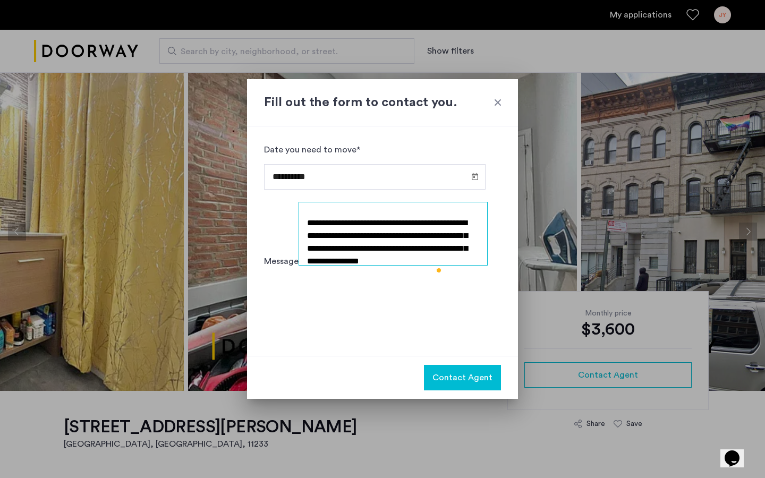
scroll to position [45, 0]
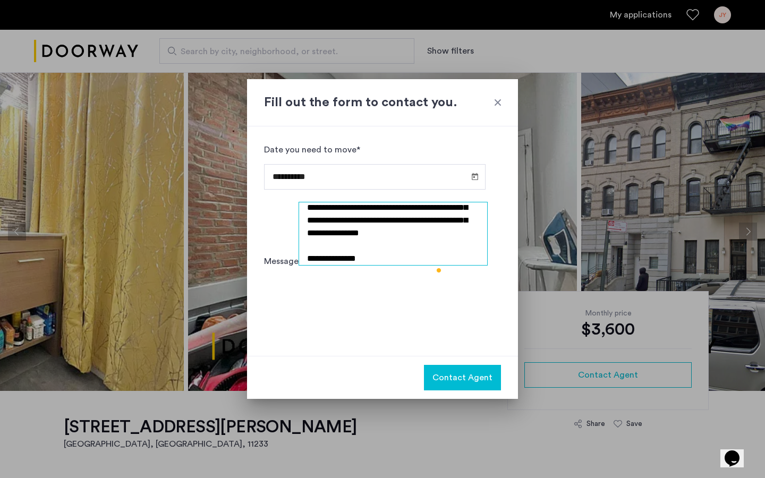
click at [386, 265] on textarea "**********" at bounding box center [393, 234] width 190 height 64
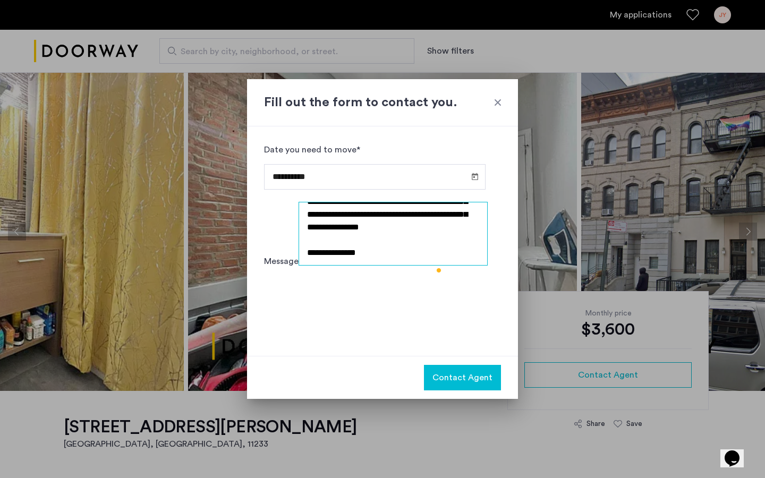
scroll to position [51, 0]
click at [298, 265] on textarea "**********" at bounding box center [393, 234] width 190 height 64
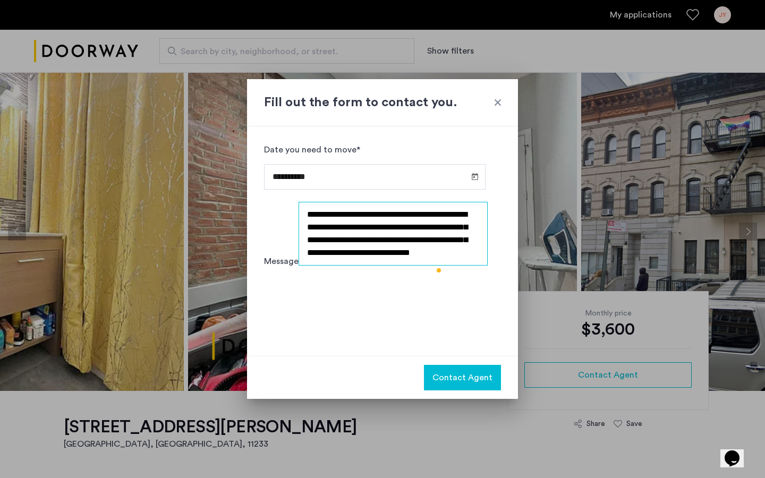
scroll to position [0, 0]
type textarea "**********"
click at [447, 377] on span "Contact Agent" at bounding box center [462, 377] width 60 height 13
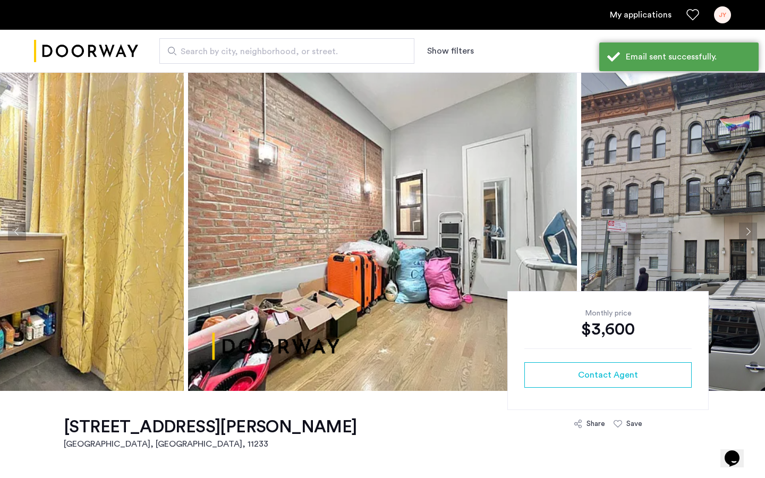
click at [719, 16] on div "JY" at bounding box center [722, 14] width 17 height 17
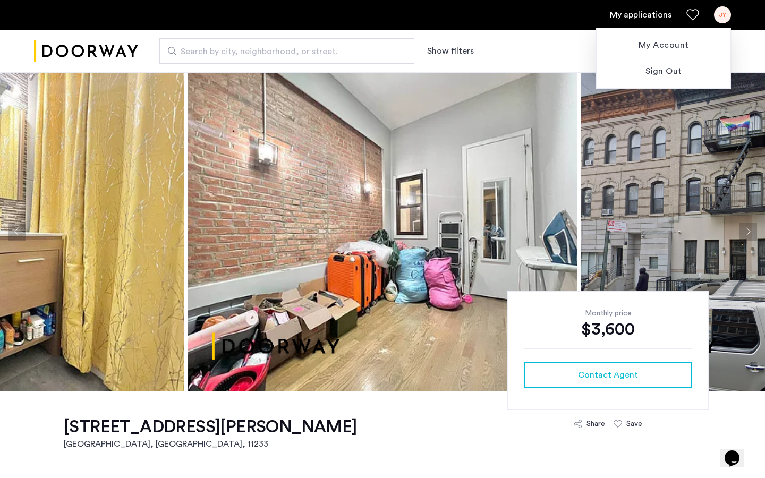
click at [535, 48] on div at bounding box center [382, 239] width 765 height 478
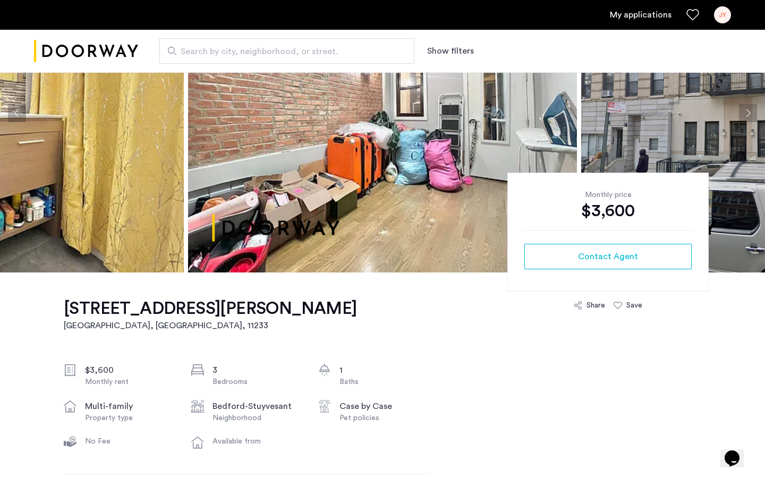
scroll to position [113, 0]
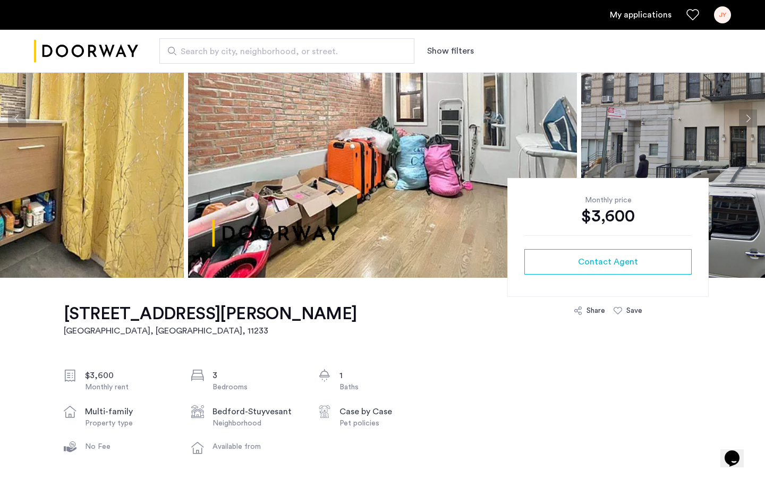
click at [638, 16] on link "My applications" at bounding box center [641, 14] width 62 height 13
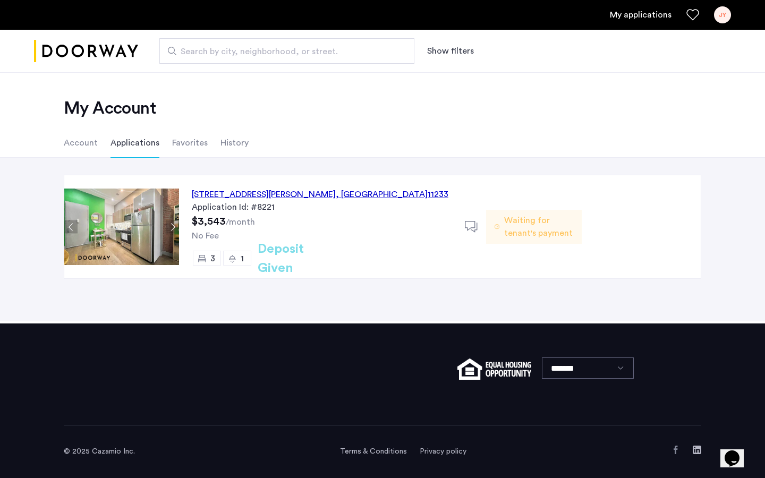
click at [251, 196] on div "140 Ralph Avenue, Unit 2B, Brooklyn , NY 11233" at bounding box center [320, 194] width 256 height 13
click at [368, 209] on div "Application Id: #8221" at bounding box center [322, 207] width 260 height 13
click at [245, 195] on div "140 Ralph Avenue, Unit 2B, Brooklyn , NY 11233" at bounding box center [320, 194] width 256 height 13
